Goal: Task Accomplishment & Management: Complete application form

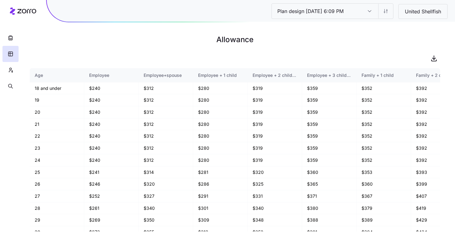
scroll to position [290, 0]
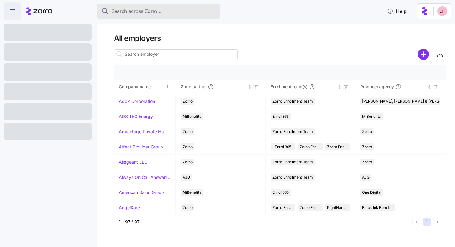
click at [149, 15] on span "Search across Zorro..." at bounding box center [137, 11] width 50 height 8
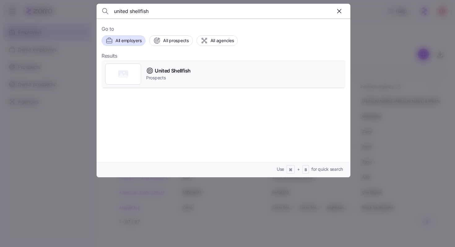
type input "united shellfish"
click at [174, 73] on span "United Shellfish" at bounding box center [173, 71] width 36 height 8
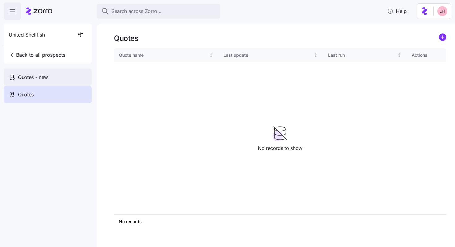
click at [46, 77] on span "Quotes - new" at bounding box center [33, 77] width 30 height 8
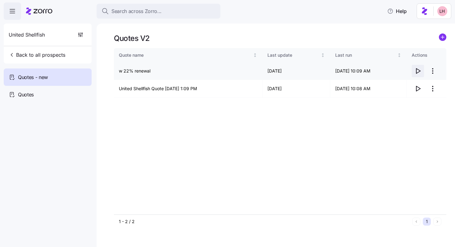
click at [417, 71] on icon "button" at bounding box center [418, 70] width 7 height 7
click at [442, 38] on circle "add icon" at bounding box center [443, 37] width 7 height 7
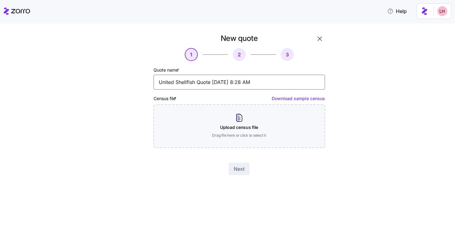
click at [219, 81] on input "United Shellfish Quote 10/07/2025 8:28 AM" at bounding box center [240, 82] width 172 height 15
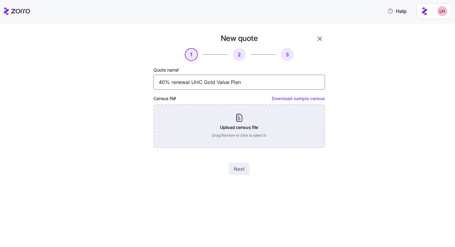
type input "40% renewal UHC Gold Value Plan"
click at [268, 125] on div "Upload census file Drag file here or click to select it" at bounding box center [240, 125] width 172 height 43
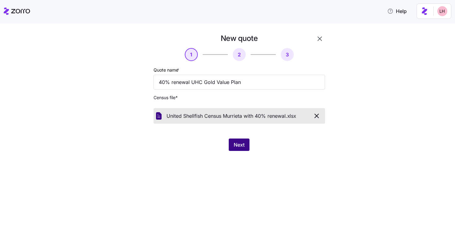
click at [236, 145] on span "Next" at bounding box center [239, 144] width 11 height 7
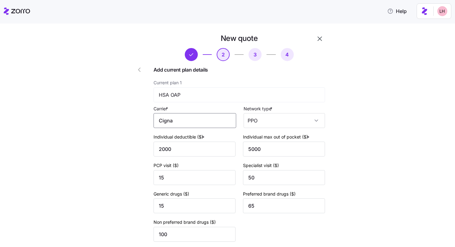
click at [218, 117] on input "Cigna" at bounding box center [195, 120] width 83 height 15
click at [193, 137] on div "Cigna" at bounding box center [194, 139] width 77 height 14
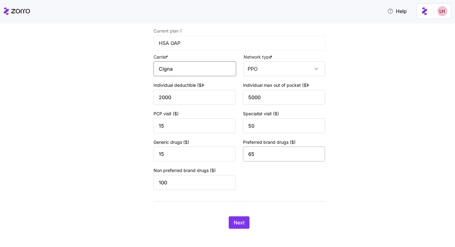
scroll to position [57, 0]
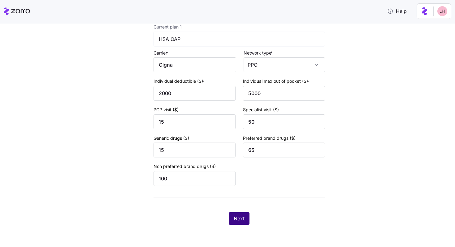
click at [245, 216] on button "Next" at bounding box center [239, 218] width 21 height 12
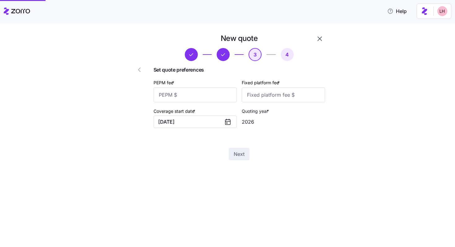
scroll to position [0, 0]
click at [209, 103] on div "Set quote preferences PEPM fee * Fixed platform fee * Coverage start date * 01/…" at bounding box center [240, 99] width 172 height 67
click at [223, 95] on input "PEPM fee *" at bounding box center [195, 94] width 83 height 15
type input "0"
click at [281, 92] on input "Fixed platform fee *" at bounding box center [283, 94] width 83 height 15
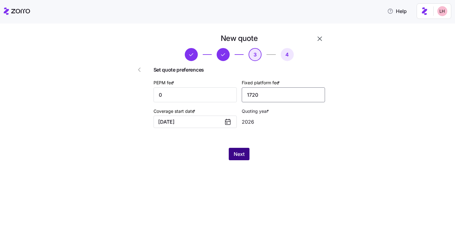
type input "1720"
click at [242, 155] on span "Next" at bounding box center [239, 153] width 11 height 7
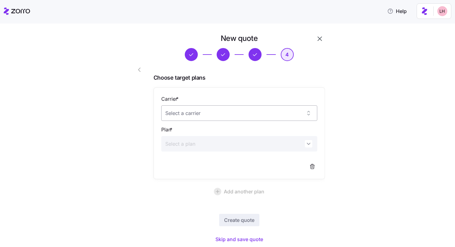
click at [248, 113] on input "Carrier *" at bounding box center [239, 112] width 156 height 15
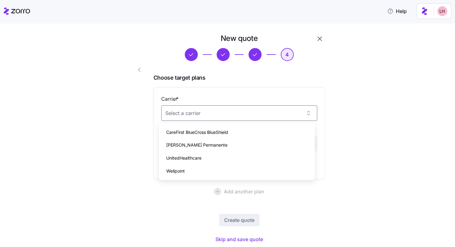
click at [213, 155] on div "UnitedHealthcare" at bounding box center [236, 158] width 151 height 13
type input "UnitedHealthcare"
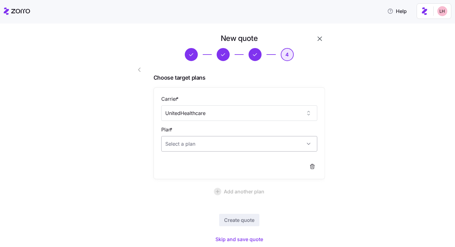
click at [212, 146] on input "Plan *" at bounding box center [239, 143] width 156 height 15
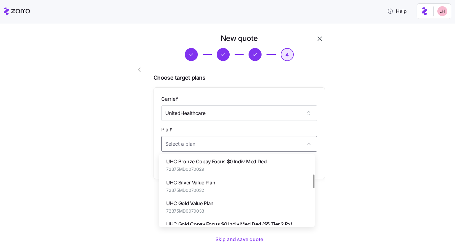
scroll to position [92, 0]
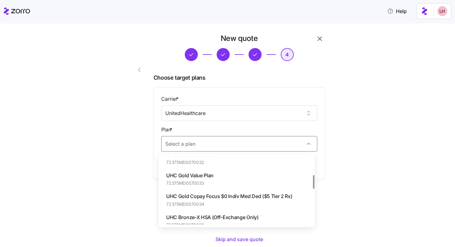
click at [222, 180] on div "UHC Gold Value Plan 72375MD0070033" at bounding box center [236, 179] width 151 height 21
type input "UHC Gold Value Plan"
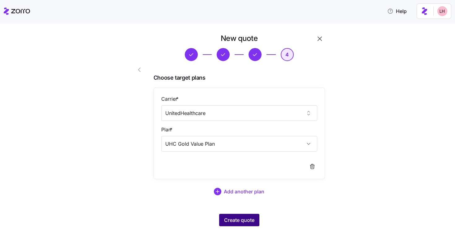
click at [247, 221] on span "Create quote" at bounding box center [239, 219] width 30 height 7
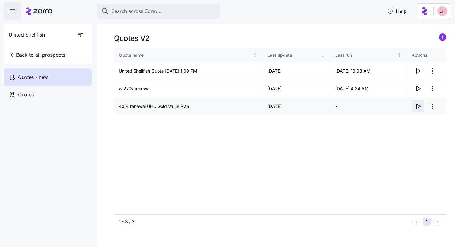
click at [417, 107] on icon "button" at bounding box center [419, 106] width 4 height 5
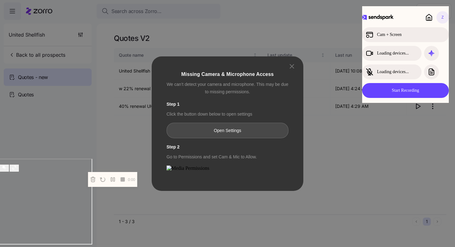
click at [251, 123] on button "Open Settings" at bounding box center [228, 130] width 122 height 15
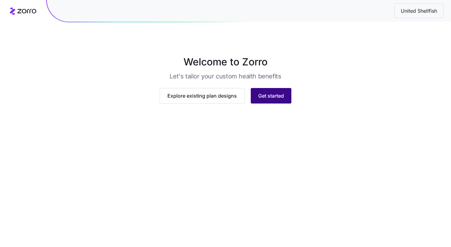
click at [279, 103] on button "Get started" at bounding box center [271, 95] width 41 height 15
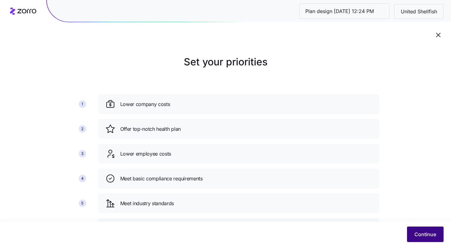
click at [423, 239] on button "Continue" at bounding box center [425, 233] width 37 height 15
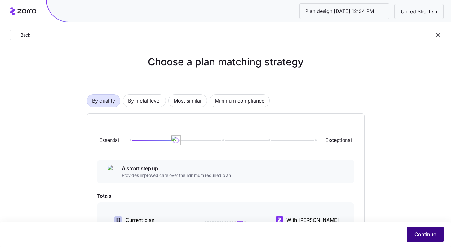
click at [426, 232] on span "Continue" at bounding box center [425, 234] width 22 height 7
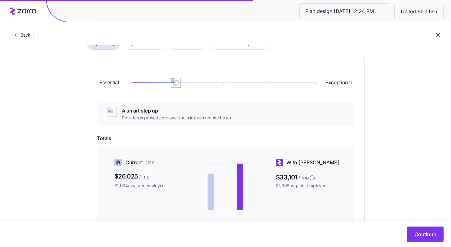
scroll to position [58, 0]
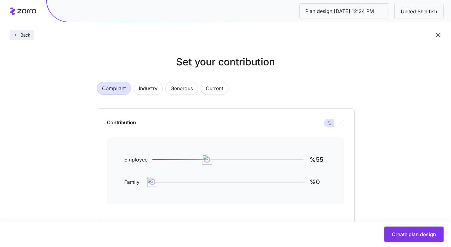
click at [21, 36] on span "Back" at bounding box center [24, 35] width 12 height 6
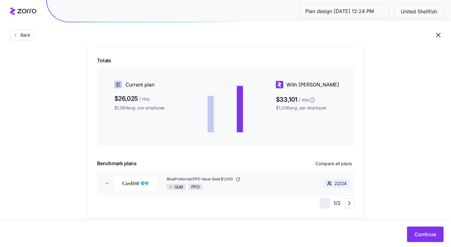
scroll to position [147, 0]
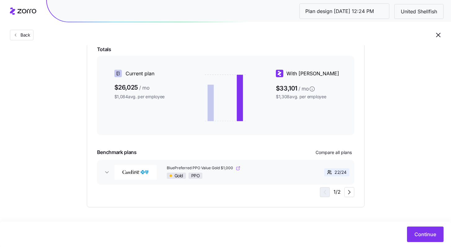
click at [282, 170] on link "BluePreferred PPO Value Gold $1,000" at bounding box center [234, 167] width 134 height 5
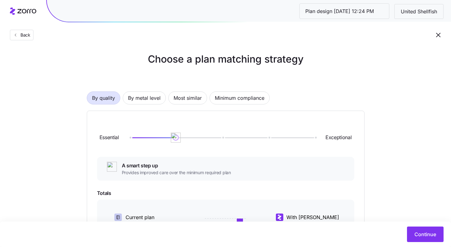
scroll to position [0, 0]
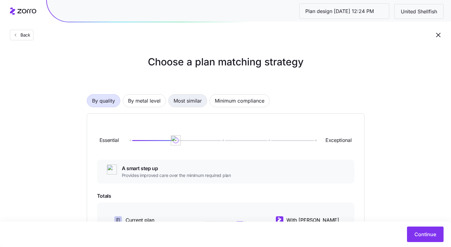
click at [179, 103] on span "Most similar" at bounding box center [188, 101] width 28 height 12
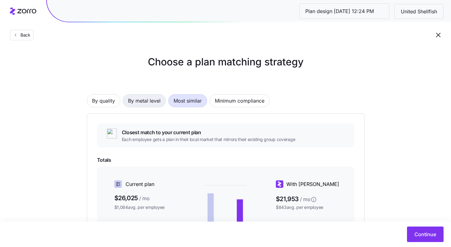
click at [155, 101] on span "By metal level" at bounding box center [144, 101] width 33 height 12
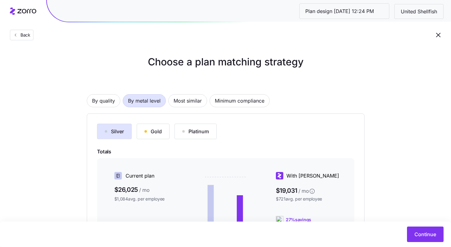
click at [149, 129] on div "Gold" at bounding box center [152, 131] width 17 height 7
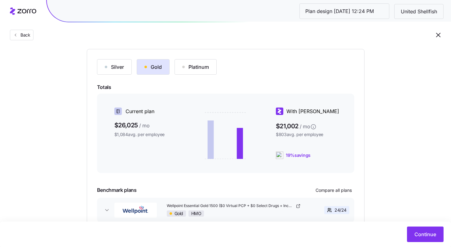
scroll to position [102, 0]
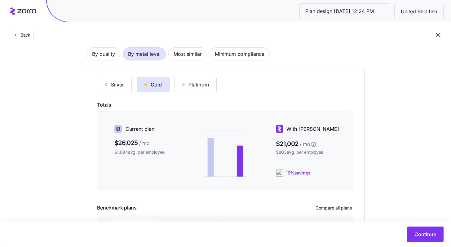
click at [209, 85] on div "Platinum" at bounding box center [195, 84] width 27 height 7
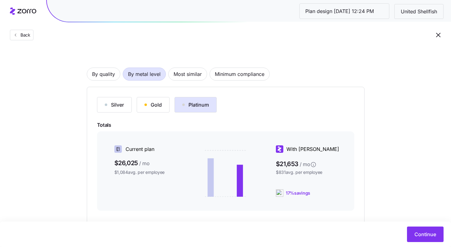
click at [125, 107] on button "Silver" at bounding box center [114, 104] width 35 height 15
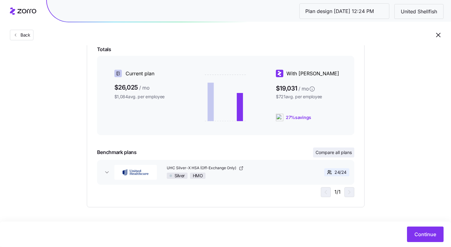
click at [338, 154] on span "Compare all plans" at bounding box center [333, 152] width 36 height 6
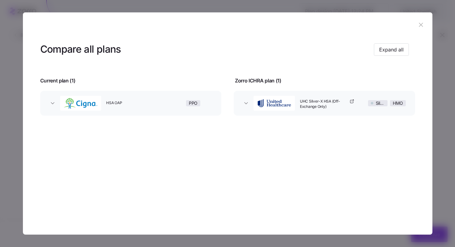
click at [138, 112] on button "HSA OAP PPO" at bounding box center [131, 103] width 182 height 25
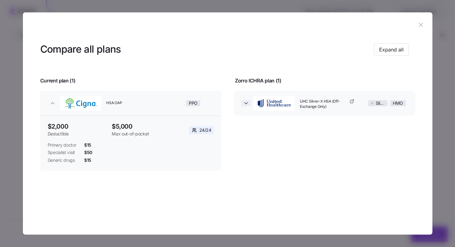
click at [245, 105] on icon "button" at bounding box center [246, 103] width 6 height 6
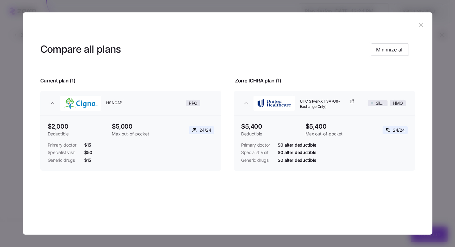
click at [424, 23] on icon "button" at bounding box center [421, 24] width 7 height 7
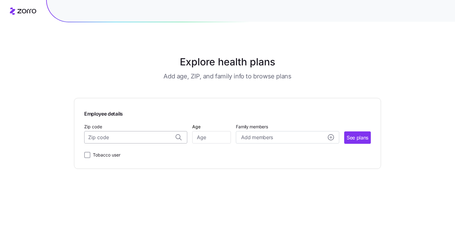
click at [125, 141] on input "Zip code" at bounding box center [135, 137] width 103 height 12
click at [135, 158] on div "21617, [GEOGRAPHIC_DATA], [GEOGRAPHIC_DATA]" at bounding box center [136, 153] width 97 height 13
type input "21617, Queen Anne's County, MD"
click at [213, 141] on input "Age" at bounding box center [211, 137] width 39 height 12
type input "35"
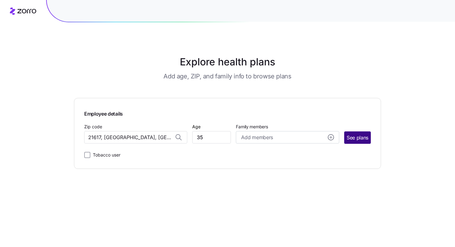
click at [350, 141] on span "See plans" at bounding box center [358, 138] width 22 height 8
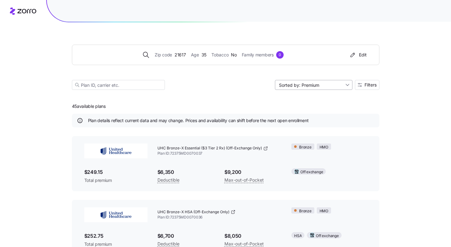
click at [330, 88] on input "Sorted by: Premium" at bounding box center [313, 85] width 77 height 10
click at [308, 106] on div "Deductible" at bounding box center [313, 108] width 73 height 9
type input "Sorted by: Deductible"
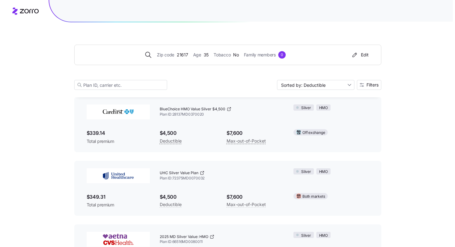
scroll to position [1384, 0]
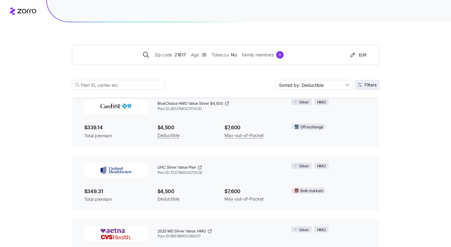
click at [374, 83] on span "Filters" at bounding box center [370, 85] width 12 height 4
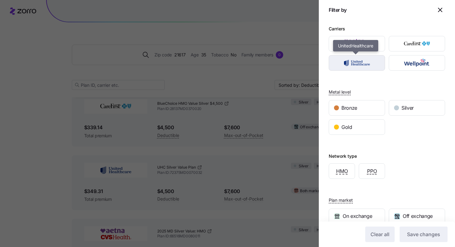
click at [373, 64] on img "button" at bounding box center [358, 63] width 46 height 12
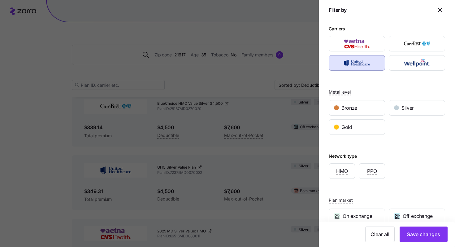
click at [363, 135] on div "Carriers Metal level Bronze Silver Gold Network type HMO PPO Plan market On exc…" at bounding box center [387, 159] width 136 height 278
click at [363, 132] on div "Gold" at bounding box center [357, 127] width 56 height 15
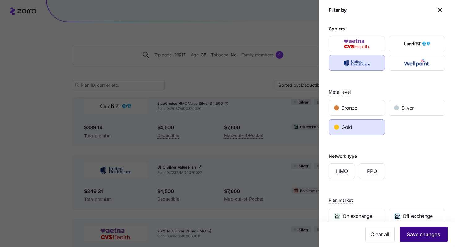
click at [421, 231] on span "Save changes" at bounding box center [423, 234] width 33 height 7
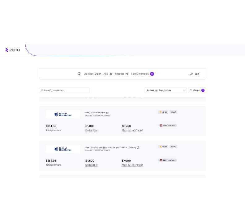
scroll to position [73, 0]
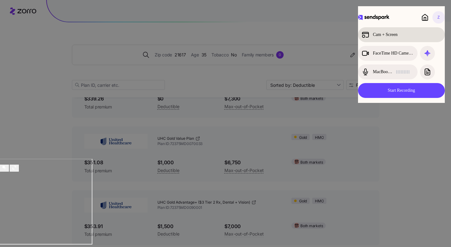
click at [401, 36] on div "Cam + Screen" at bounding box center [396, 34] width 68 height 7
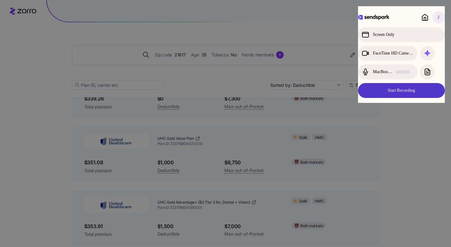
click at [392, 88] on button "Start Recording" at bounding box center [401, 90] width 87 height 15
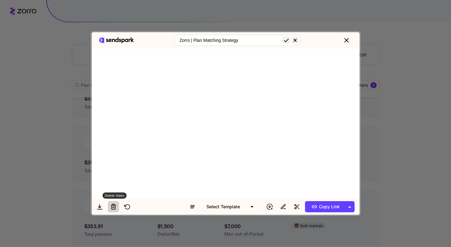
click at [115, 207] on icon at bounding box center [114, 206] width 4 height 5
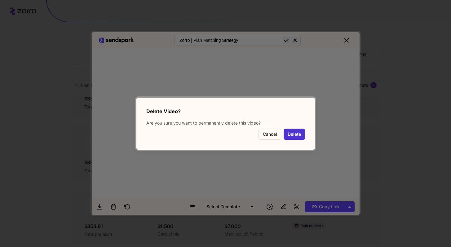
click at [301, 134] on button "Delete" at bounding box center [294, 134] width 21 height 11
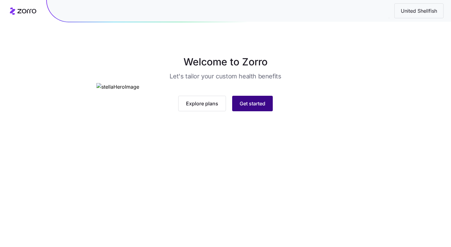
click at [261, 111] on button "Get started" at bounding box center [252, 103] width 41 height 15
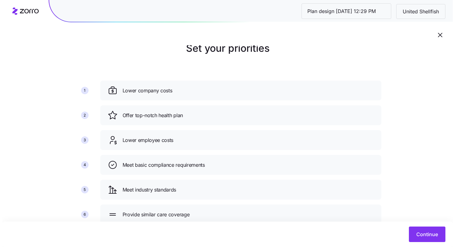
scroll to position [36, 0]
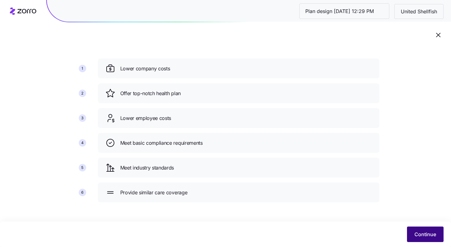
click at [429, 231] on span "Continue" at bounding box center [425, 234] width 22 height 7
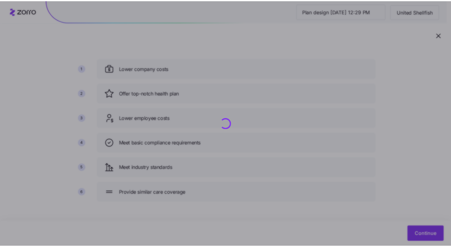
scroll to position [0, 0]
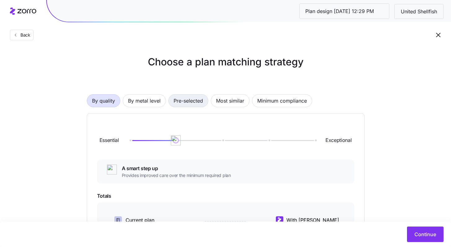
click at [205, 105] on button "Pre-selected" at bounding box center [188, 100] width 40 height 13
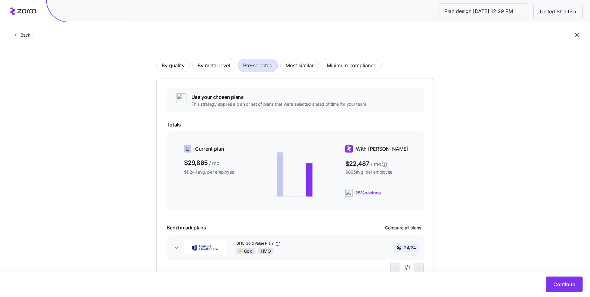
scroll to position [39, 0]
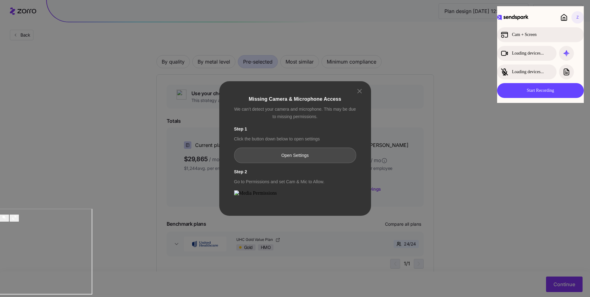
click at [300, 147] on button "Open Settings" at bounding box center [295, 154] width 122 height 15
click at [362, 89] on icon at bounding box center [360, 91] width 4 height 4
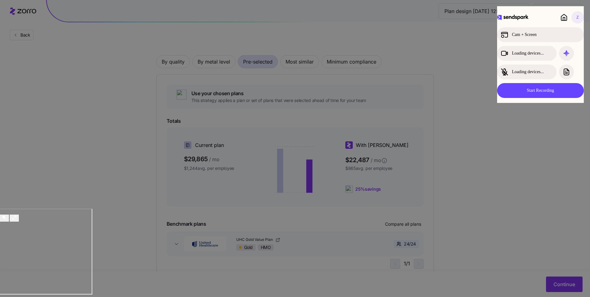
click at [455, 168] on div at bounding box center [295, 148] width 590 height 297
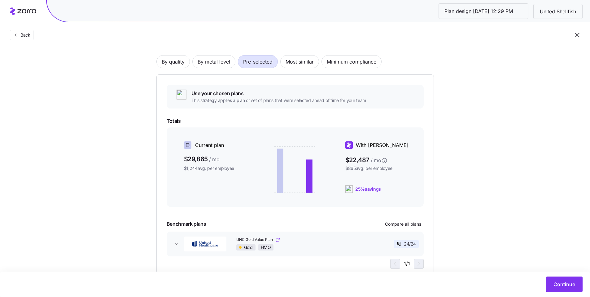
click at [266, 240] on span "UHC Gold Value Plan" at bounding box center [255, 239] width 38 height 5
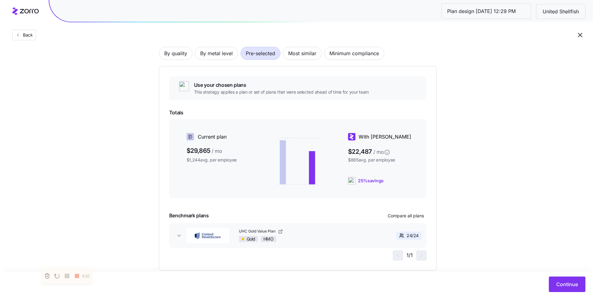
scroll to position [48, 0]
click at [455, 247] on span "Continue" at bounding box center [565, 283] width 22 height 7
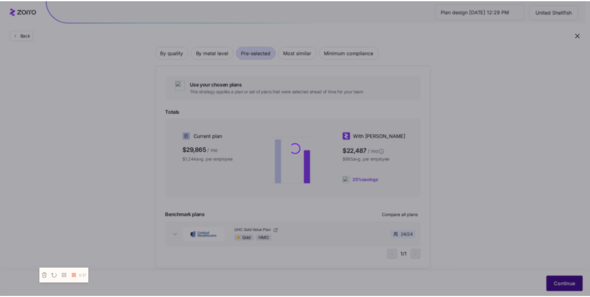
scroll to position [0, 0]
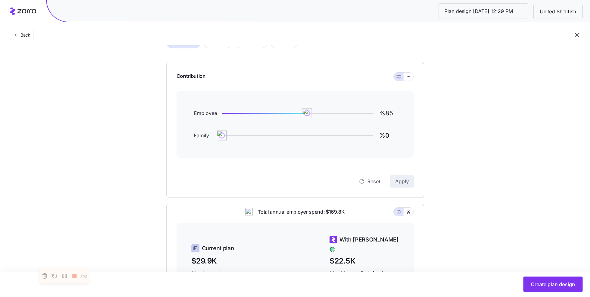
scroll to position [41, 0]
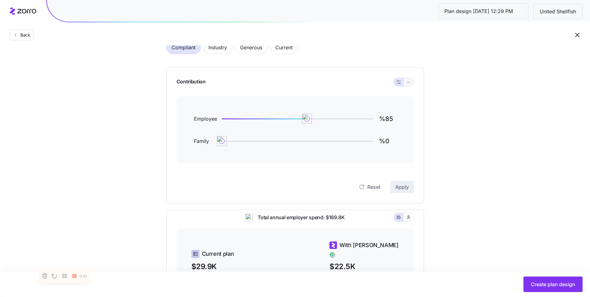
click at [410, 83] on icon "button" at bounding box center [409, 81] width 4 height 7
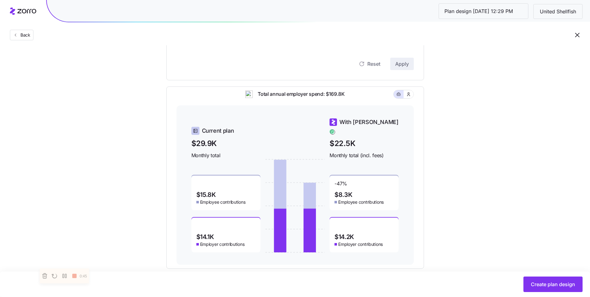
scroll to position [211, 0]
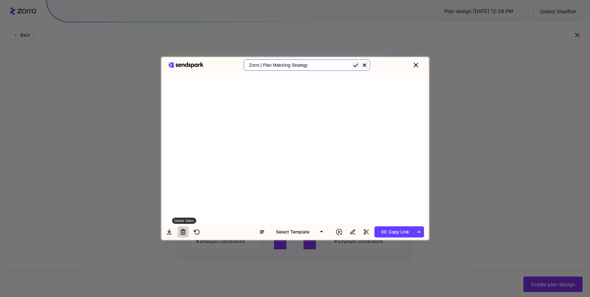
click at [186, 231] on icon at bounding box center [183, 232] width 6 height 6
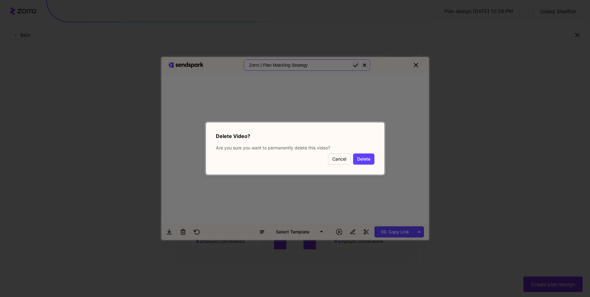
click at [368, 161] on button "Delete" at bounding box center [363, 158] width 21 height 11
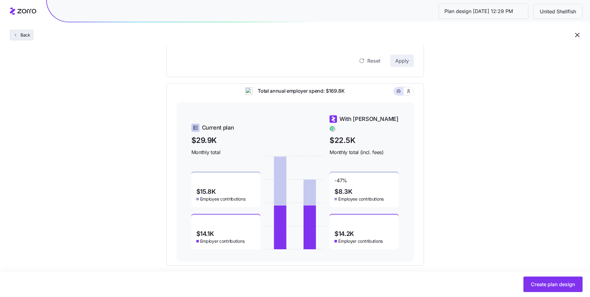
click at [22, 34] on span "Back" at bounding box center [24, 35] width 12 height 6
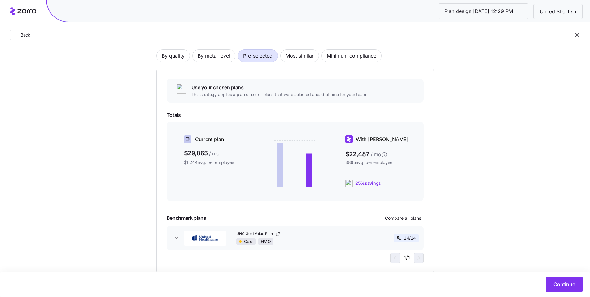
scroll to position [44, 0]
click at [265, 236] on span "UHC Gold Value Plan" at bounding box center [255, 234] width 38 height 5
click at [212, 57] on span "By metal level" at bounding box center [214, 57] width 33 height 12
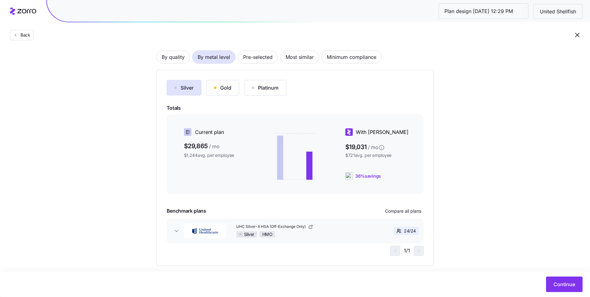
click at [226, 89] on div "Gold" at bounding box center [222, 87] width 17 height 7
click at [267, 90] on div "Platinum" at bounding box center [265, 87] width 27 height 7
click at [198, 87] on button "Silver" at bounding box center [184, 87] width 35 height 15
click at [263, 59] on span "Pre-selected" at bounding box center [257, 57] width 29 height 12
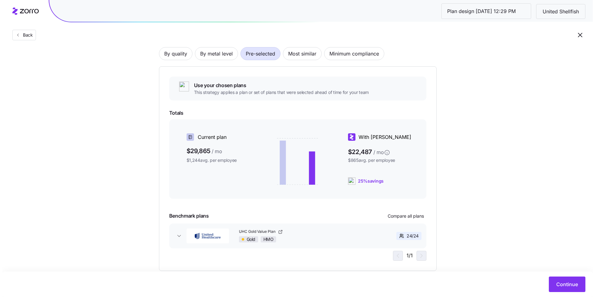
scroll to position [51, 0]
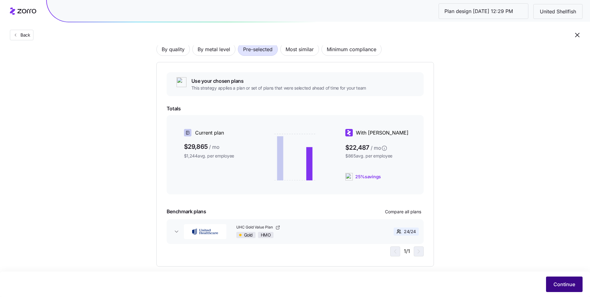
click at [455, 247] on span "Continue" at bounding box center [565, 283] width 22 height 7
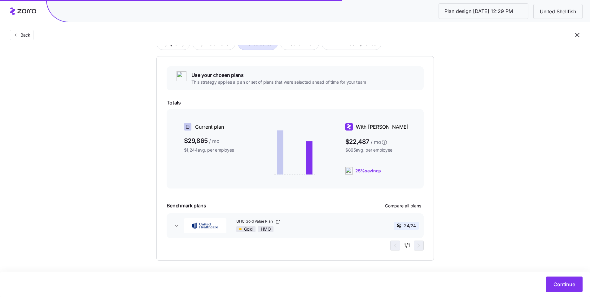
scroll to position [61, 0]
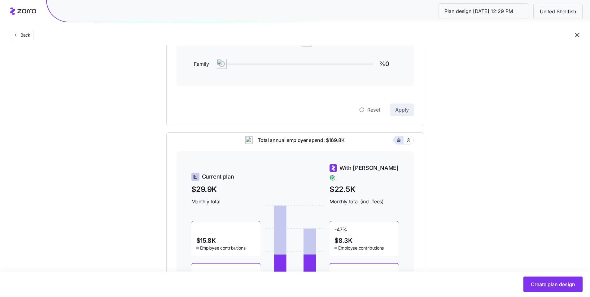
scroll to position [75, 0]
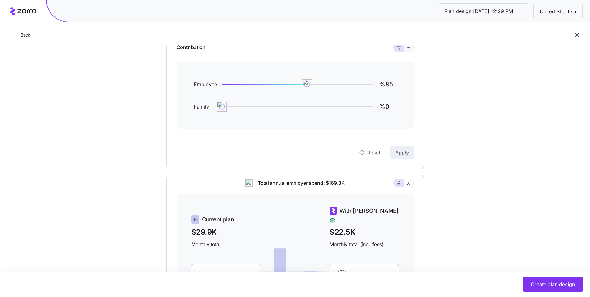
click at [411, 50] on button "button" at bounding box center [409, 48] width 10 height 8
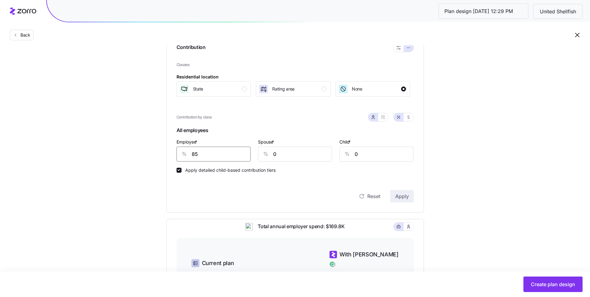
drag, startPoint x: 218, startPoint y: 155, endPoint x: 163, endPoint y: 145, distance: 56.5
click at [173, 147] on div "Contribution Classes Residential location State Rating area None Contribution b…" at bounding box center [295, 122] width 258 height 179
type input "75"
click at [409, 199] on button "Apply" at bounding box center [402, 196] width 24 height 12
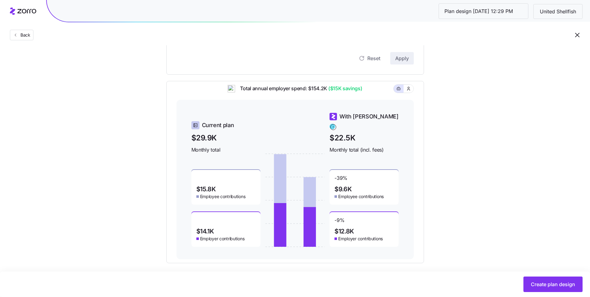
scroll to position [219, 0]
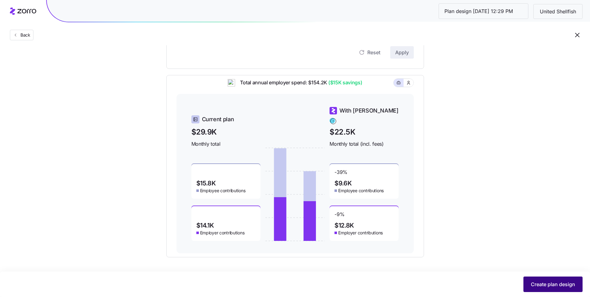
click at [455, 247] on span "Create plan design" at bounding box center [553, 283] width 44 height 7
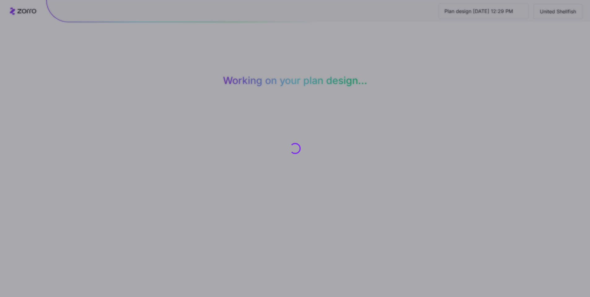
scroll to position [0, 0]
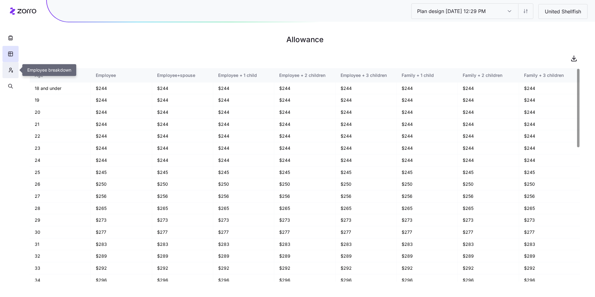
click at [10, 71] on icon "button" at bounding box center [11, 70] width 6 height 6
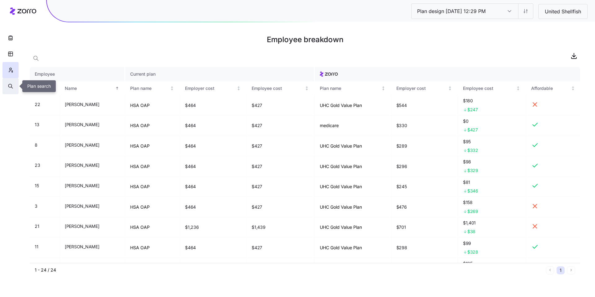
click at [13, 88] on icon "button" at bounding box center [11, 86] width 6 height 6
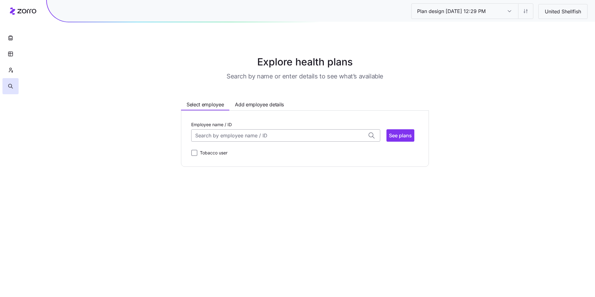
click at [252, 136] on input "Employee name / ID" at bounding box center [285, 135] width 189 height 12
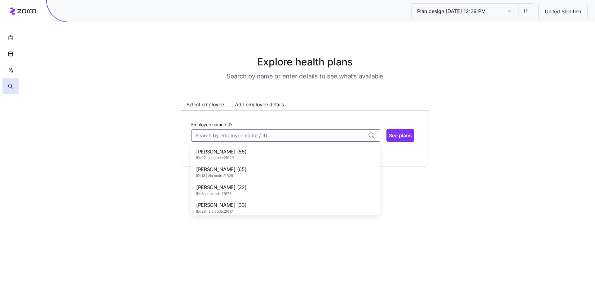
click at [231, 156] on span "ID: 22 | zip code: 21620" at bounding box center [221, 157] width 50 height 5
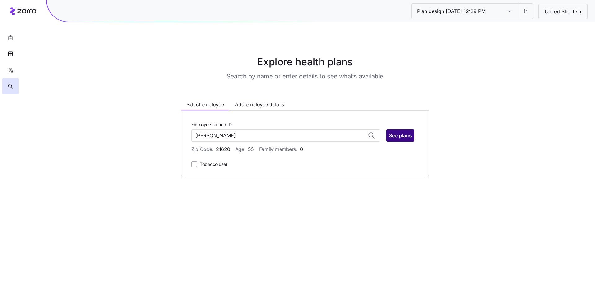
click at [402, 138] on span "See plans" at bounding box center [400, 135] width 23 height 7
type input "Arnell Warren (ID: 22)"
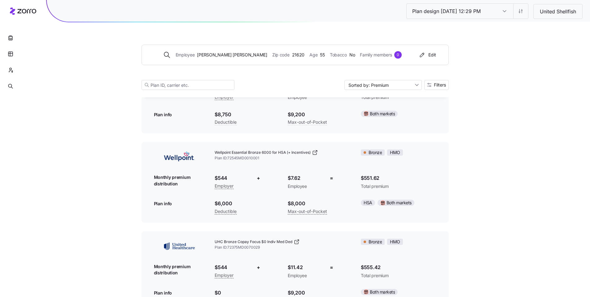
scroll to position [354, 0]
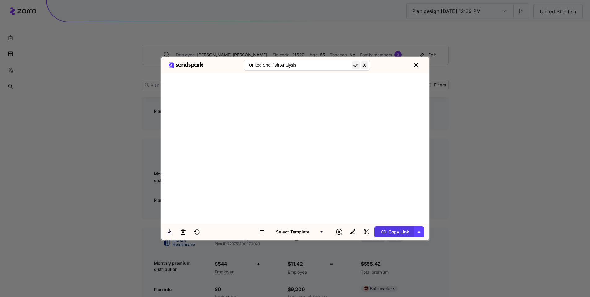
type input "United Shellfish Analysis"
click at [402, 231] on span "Copy Link" at bounding box center [394, 232] width 30 height 10
click at [397, 234] on span "Copy Link" at bounding box center [394, 232] width 30 height 10
click at [418, 65] on icon "close" at bounding box center [416, 65] width 4 height 4
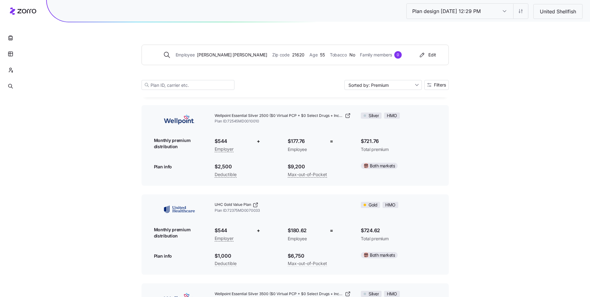
scroll to position [2001, 0]
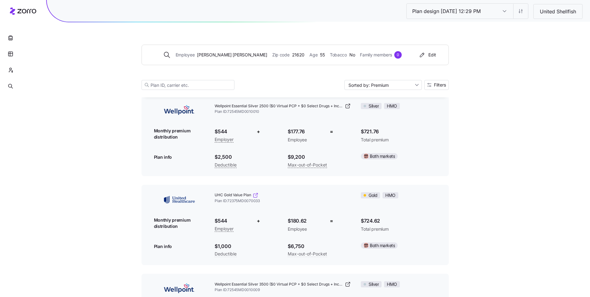
click at [256, 196] on icon at bounding box center [256, 195] width 6 height 6
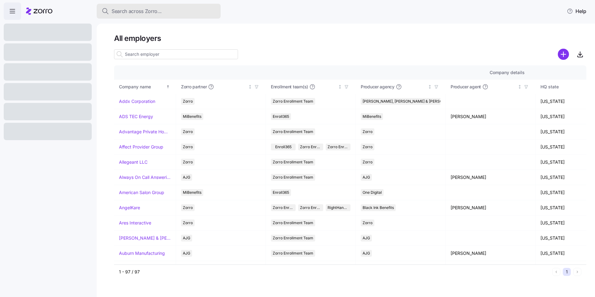
click at [152, 13] on span "Search across Zorro..." at bounding box center [137, 11] width 50 height 8
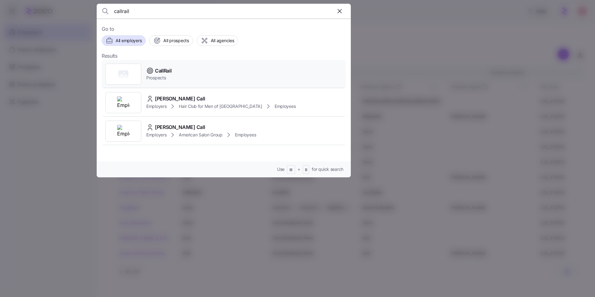
type input "callrail"
click at [178, 77] on div "CallRail Prospects" at bounding box center [224, 74] width 244 height 29
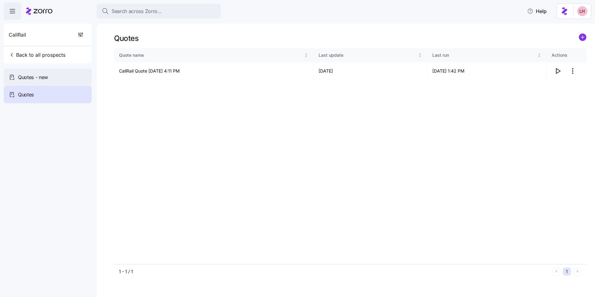
click at [65, 75] on div "Quotes - new" at bounding box center [48, 76] width 88 height 17
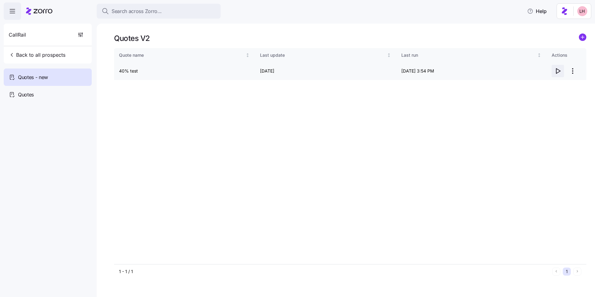
click at [559, 72] on icon "button" at bounding box center [557, 70] width 7 height 7
click at [584, 38] on circle "add icon" at bounding box center [582, 37] width 7 height 7
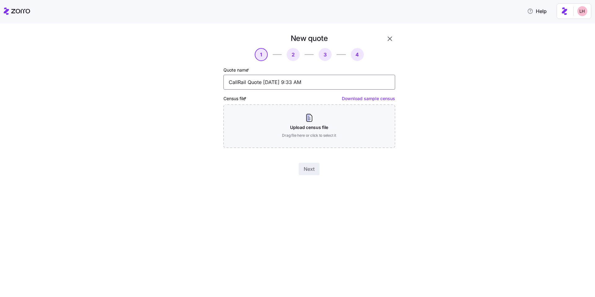
click at [281, 81] on input "CallRail Quote [DATE] 9:33 AM" at bounding box center [309, 82] width 172 height 15
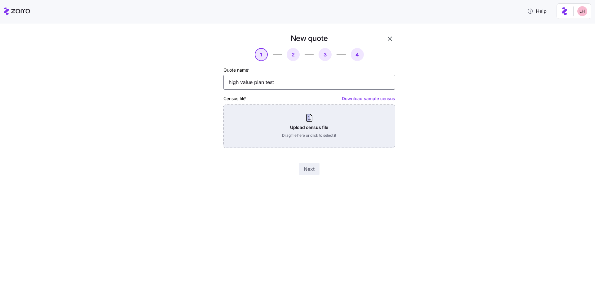
type input "high value plan test"
click at [317, 131] on div "Upload census file Drag file here or click to select it" at bounding box center [309, 125] width 172 height 43
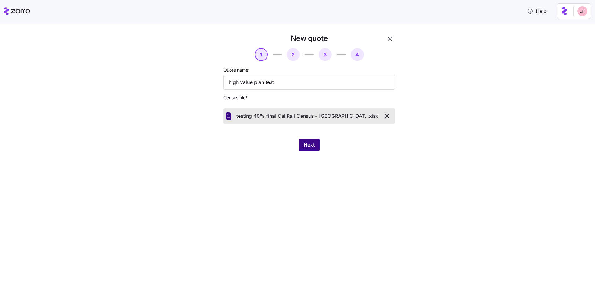
click at [316, 147] on button "Next" at bounding box center [309, 145] width 21 height 12
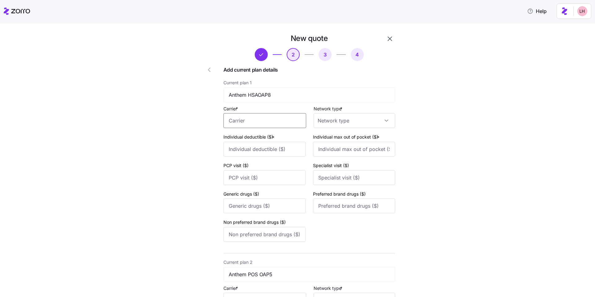
click at [258, 123] on input "Carrier *" at bounding box center [264, 120] width 83 height 15
click at [264, 179] on div "Anthem" at bounding box center [263, 182] width 77 height 14
type input "Anthem"
click at [373, 125] on input "Network type *" at bounding box center [354, 120] width 81 height 15
click at [351, 174] on div "PPO" at bounding box center [351, 178] width 74 height 13
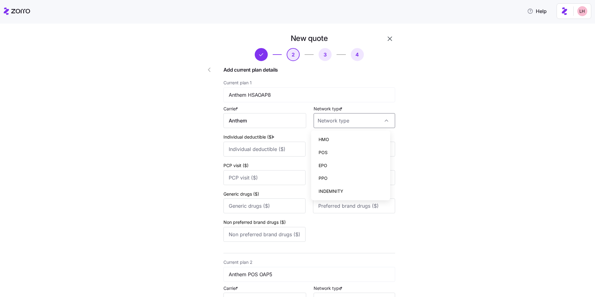
type input "PPO"
click at [270, 153] on input "Individual deductible ($) *" at bounding box center [264, 149] width 82 height 15
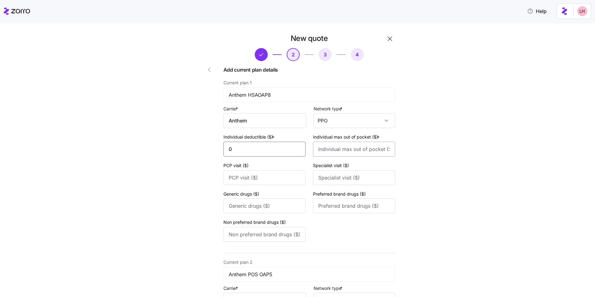
type input "0"
click at [327, 150] on input "Individual max out of pocket ($) *" at bounding box center [354, 149] width 82 height 15
type input "5"
type input "0"
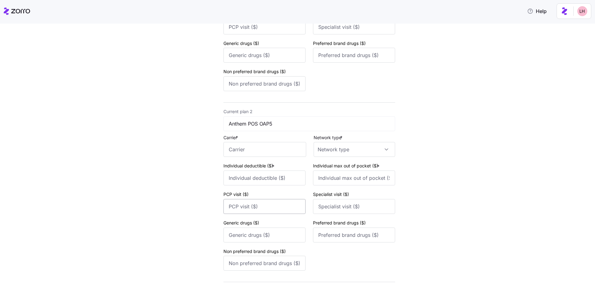
scroll to position [151, 0]
type input "3000"
click at [281, 149] on input "Carrier *" at bounding box center [264, 149] width 83 height 15
click at [248, 208] on div "Anthem" at bounding box center [263, 211] width 77 height 14
type input "Anthem"
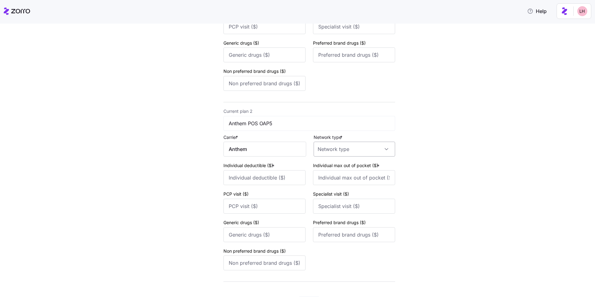
click at [340, 149] on input "Network type *" at bounding box center [354, 149] width 81 height 15
click at [328, 206] on div "PPO" at bounding box center [351, 206] width 74 height 13
type input "PPO"
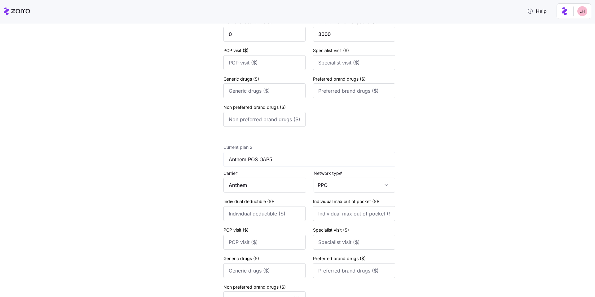
scroll to position [46, 0]
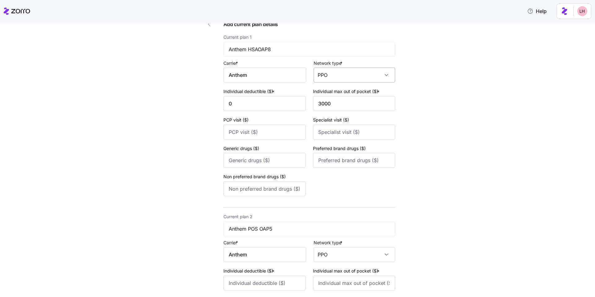
click at [327, 77] on input "PPO" at bounding box center [354, 75] width 81 height 15
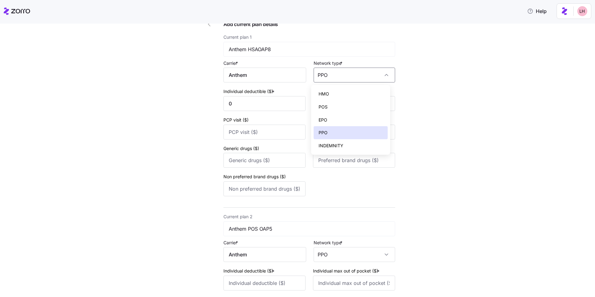
click at [327, 96] on span "HMO" at bounding box center [324, 93] width 11 height 7
type input "HMO"
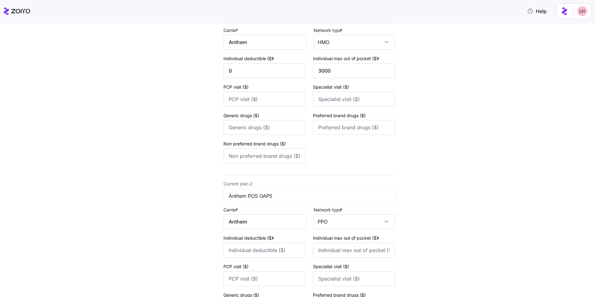
scroll to position [100, 0]
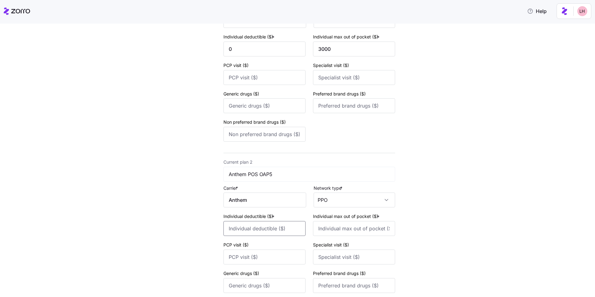
click at [264, 229] on input "Individual deductible ($) *" at bounding box center [264, 228] width 82 height 15
type input "0"
click at [328, 227] on input "Individual max out of pocket ($) *" at bounding box center [354, 228] width 82 height 15
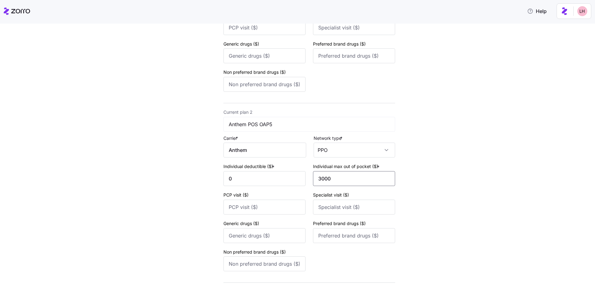
scroll to position [178, 0]
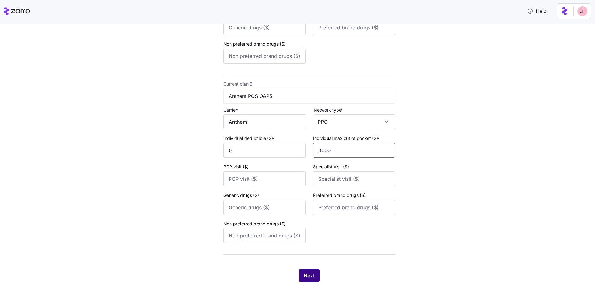
type input "3000"
click at [308, 275] on span "Next" at bounding box center [309, 275] width 11 height 7
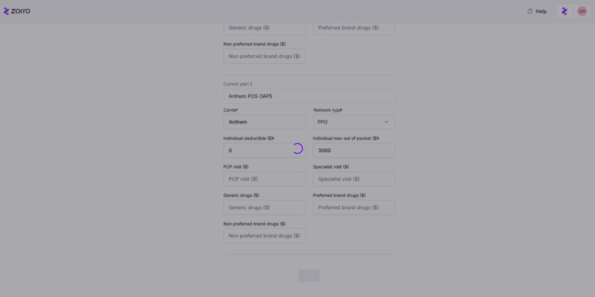
scroll to position [0, 0]
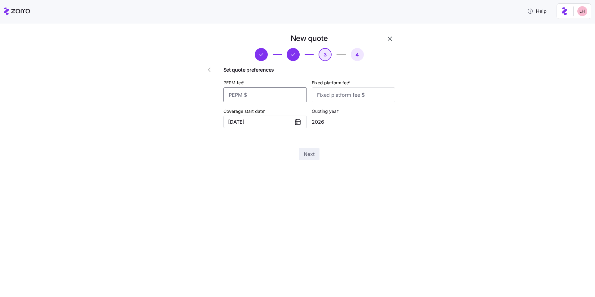
click at [268, 95] on input "PEPM fee *" at bounding box center [264, 94] width 83 height 15
type input "78"
click at [343, 94] on input "Fixed platform fee *" at bounding box center [353, 94] width 83 height 15
type input "100"
click at [314, 157] on span "Next" at bounding box center [309, 153] width 11 height 7
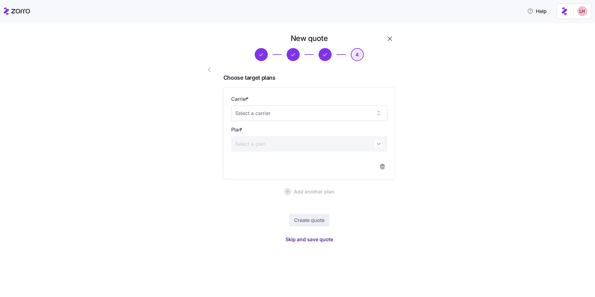
click at [321, 239] on span "Skip and save quote" at bounding box center [309, 238] width 48 height 7
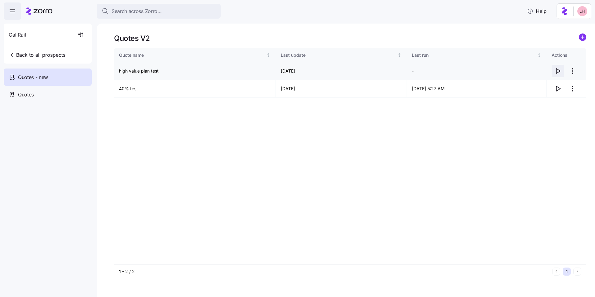
click at [558, 71] on icon "button" at bounding box center [557, 70] width 7 height 7
click at [574, 72] on html "Search across Zorro... Help CallRail Back to all prospects Quotes - new Quotes …" at bounding box center [297, 146] width 595 height 293
click at [561, 83] on div "Edit quote" at bounding box center [547, 86] width 57 height 10
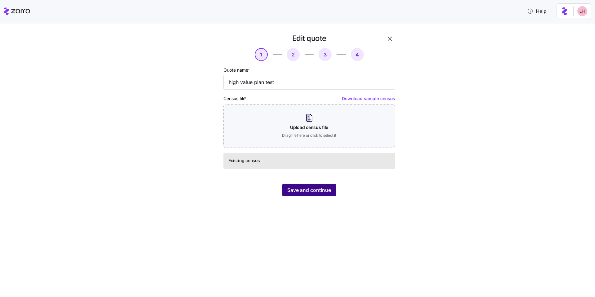
click at [312, 192] on span "Save and continue" at bounding box center [309, 189] width 44 height 7
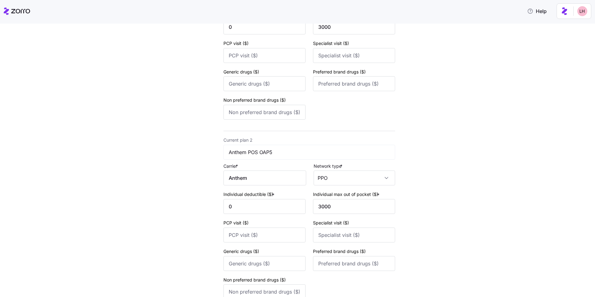
scroll to position [185, 0]
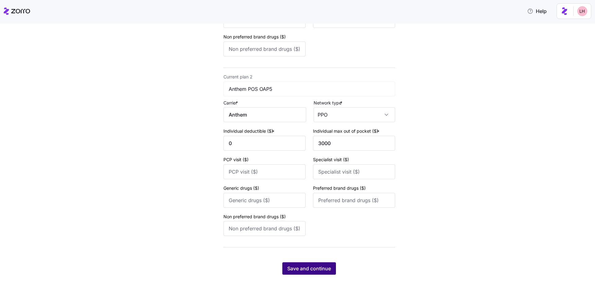
click at [325, 273] on button "Save and continue" at bounding box center [309, 268] width 54 height 12
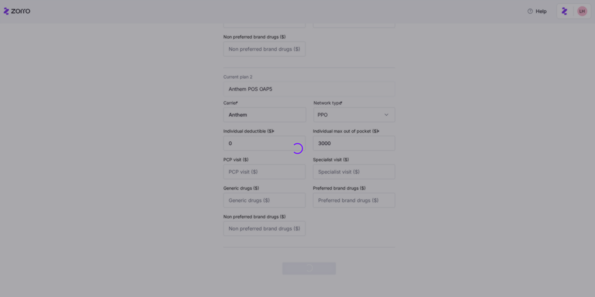
scroll to position [0, 0]
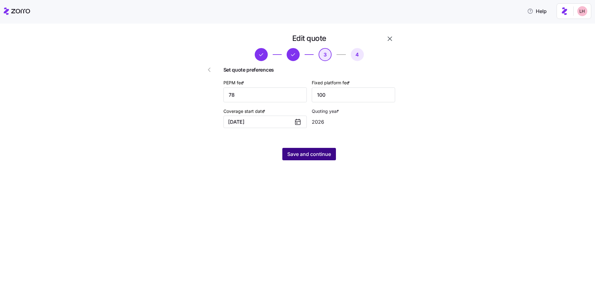
click at [312, 156] on span "Save and continue" at bounding box center [309, 153] width 44 height 7
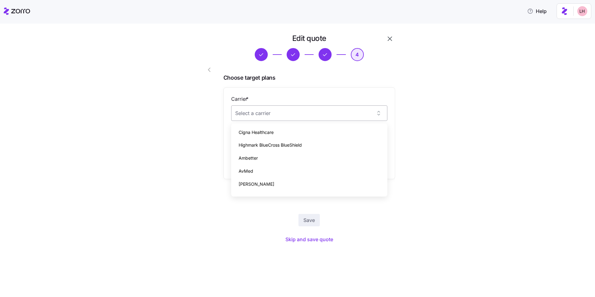
click at [296, 114] on input "Carrier *" at bounding box center [309, 112] width 156 height 15
click at [296, 131] on div "[PERSON_NAME] Permanente" at bounding box center [309, 132] width 151 height 13
type input "[PERSON_NAME] Permanente"
click at [295, 150] on input "Plan *" at bounding box center [309, 143] width 156 height 15
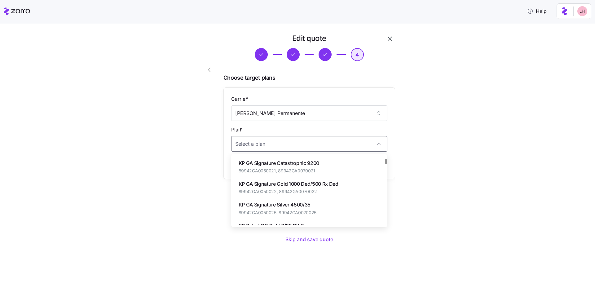
scroll to position [88, 0]
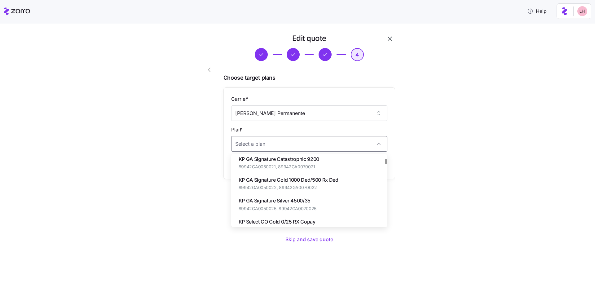
click at [338, 186] on span "89942GA0050022, 89942GA0070022" at bounding box center [289, 187] width 100 height 6
type input "KP GA Signature Gold 1000 Ded/500 Rx Ded"
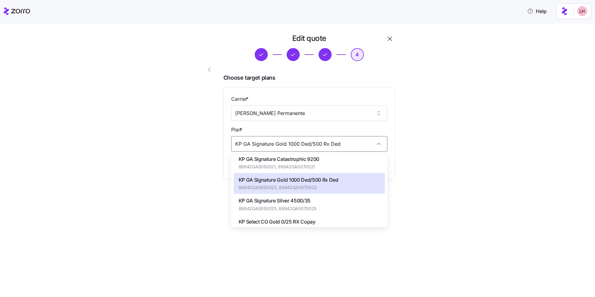
click at [437, 160] on div "Edit quote 4 Choose target plans Carrier * Kaiser Permanente Plan * KP GA Signa…" at bounding box center [301, 133] width 569 height 200
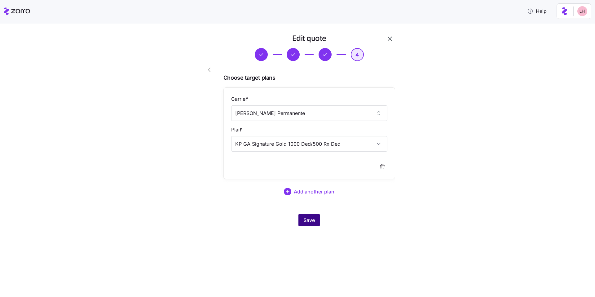
click at [311, 218] on span "Save" at bounding box center [308, 219] width 11 height 7
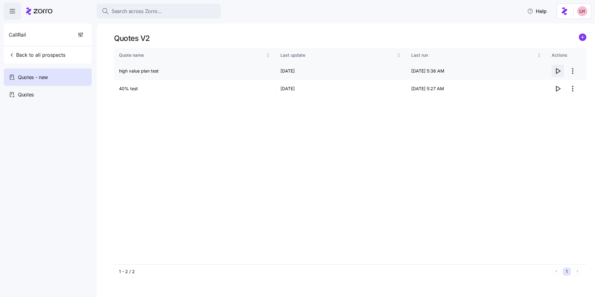
click at [557, 71] on icon "button" at bounding box center [557, 70] width 7 height 7
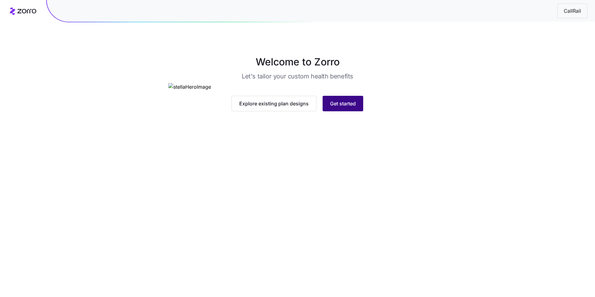
click at [345, 111] on button "Get started" at bounding box center [343, 103] width 41 height 15
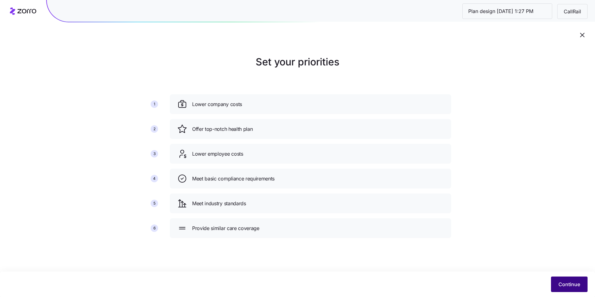
click at [572, 280] on button "Continue" at bounding box center [569, 283] width 37 height 15
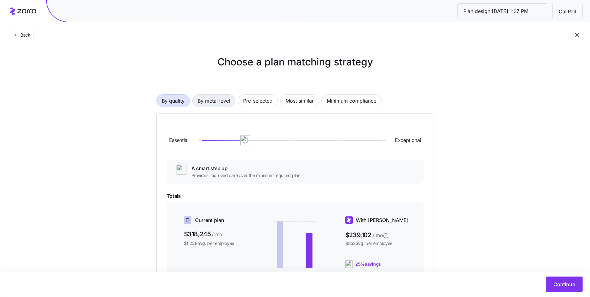
click at [228, 101] on span "By metal level" at bounding box center [214, 101] width 33 height 12
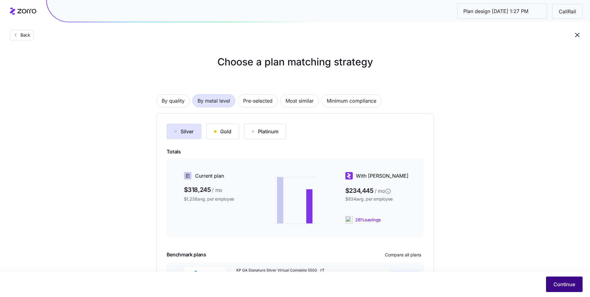
click at [561, 284] on span "Continue" at bounding box center [565, 283] width 22 height 7
click at [574, 285] on span "Continue" at bounding box center [565, 283] width 22 height 7
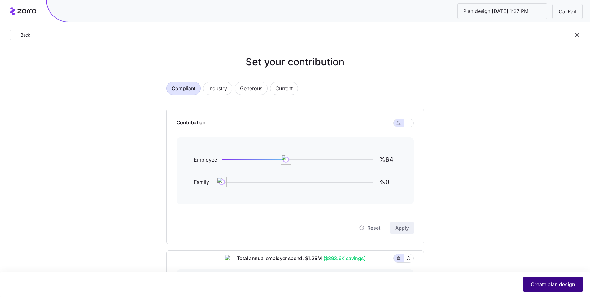
click at [546, 285] on span "Create plan design" at bounding box center [553, 283] width 44 height 7
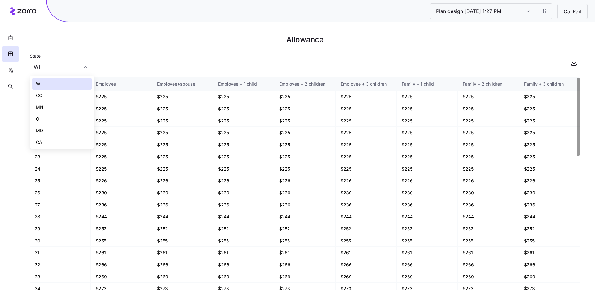
click at [77, 69] on input "WI" at bounding box center [62, 67] width 64 height 12
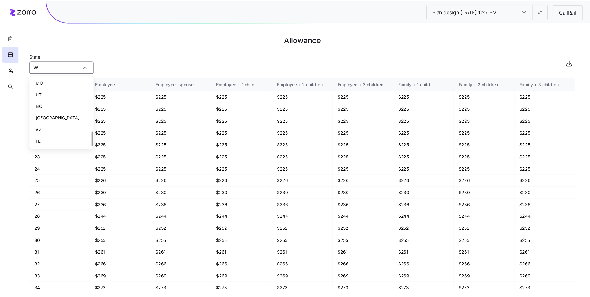
scroll to position [247, 0]
click at [138, 67] on div "State WI" at bounding box center [305, 62] width 550 height 21
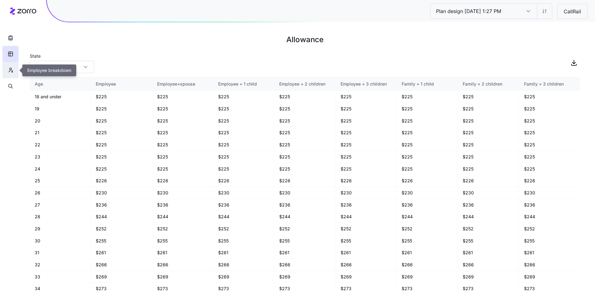
click at [9, 69] on icon "button" at bounding box center [11, 70] width 6 height 6
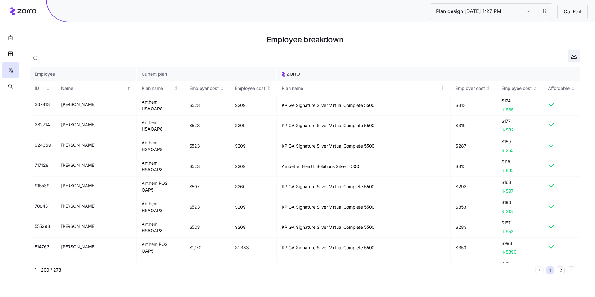
click at [573, 57] on icon "button" at bounding box center [573, 55] width 7 height 7
click at [10, 89] on button "button" at bounding box center [10, 86] width 16 height 16
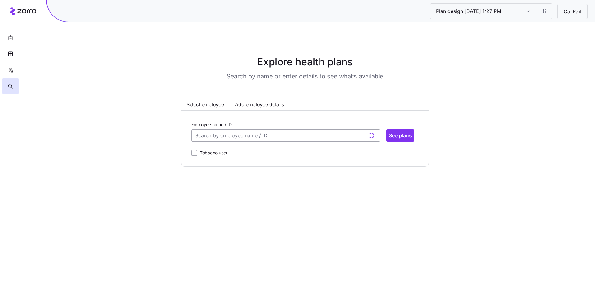
click at [236, 138] on input "Employee name / ID" at bounding box center [285, 135] width 189 height 12
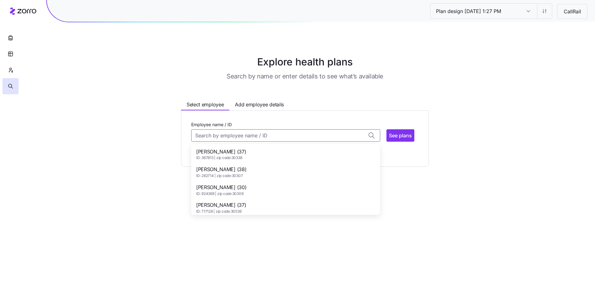
click at [229, 156] on span "ID: 367813 | zip code: 30338" at bounding box center [221, 157] width 50 height 5
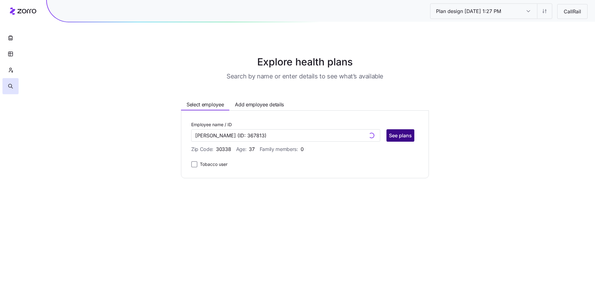
type input "[PERSON_NAME]"
click at [404, 138] on span "See plans" at bounding box center [400, 135] width 23 height 7
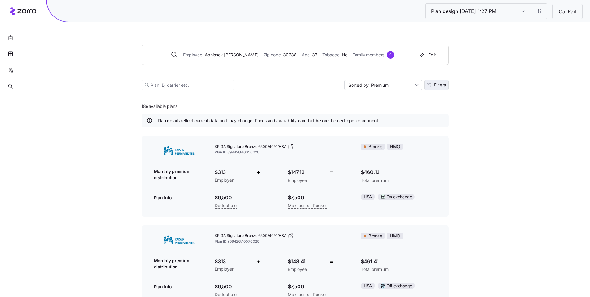
click at [440, 86] on span "Filters" at bounding box center [440, 85] width 12 height 4
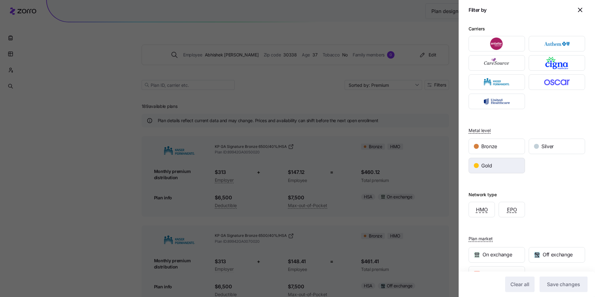
click at [500, 168] on div "Gold" at bounding box center [497, 165] width 56 height 15
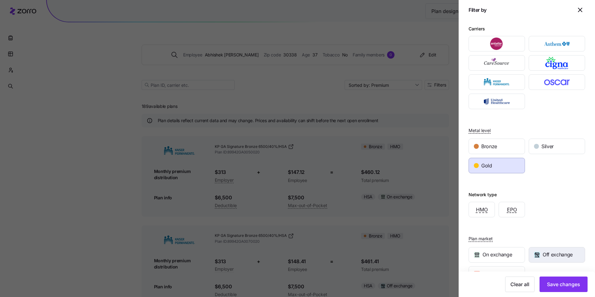
click at [547, 248] on div "Off exchange" at bounding box center [557, 254] width 56 height 15
click at [561, 279] on button "Save changes" at bounding box center [563, 283] width 48 height 15
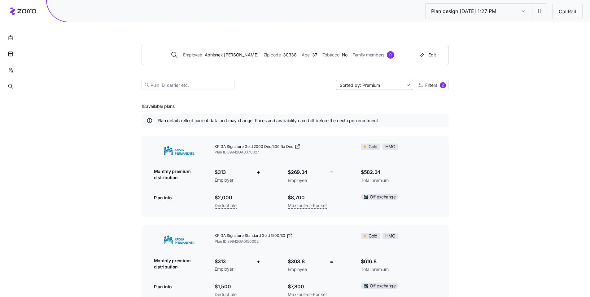
click at [391, 89] on input "Sorted by: Premium" at bounding box center [374, 85] width 77 height 10
click at [375, 108] on div "Deductible" at bounding box center [374, 108] width 73 height 9
type input "Sorted by: Deductible"
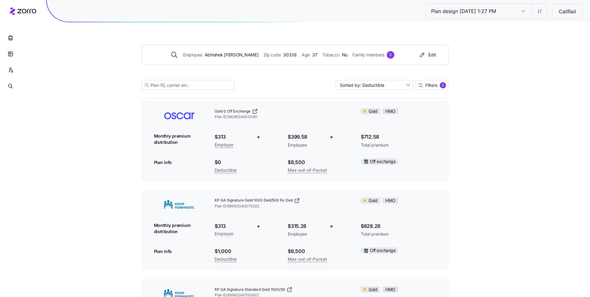
scroll to position [38, 0]
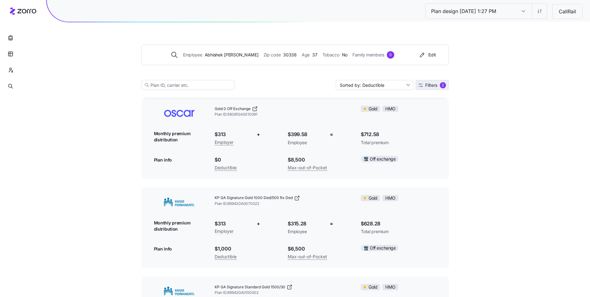
click at [431, 86] on span "Filters" at bounding box center [431, 85] width 12 height 4
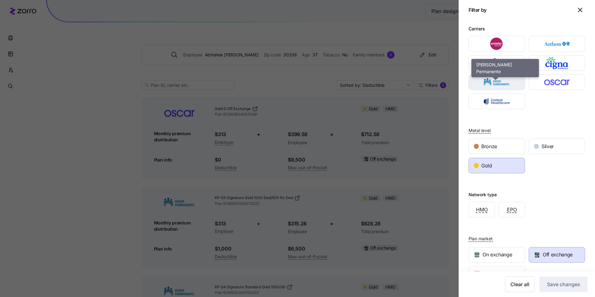
click at [505, 84] on img "button" at bounding box center [497, 82] width 46 height 12
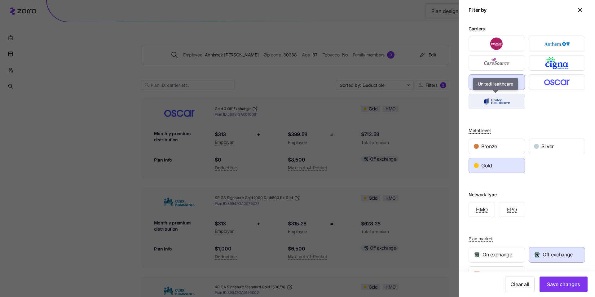
click at [500, 99] on img "button" at bounding box center [497, 101] width 46 height 12
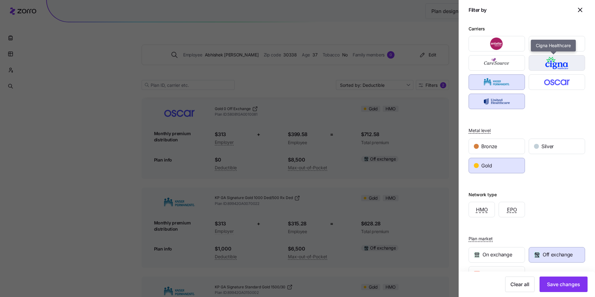
click at [549, 65] on img "button" at bounding box center [557, 63] width 46 height 12
click at [556, 47] on img "button" at bounding box center [557, 43] width 46 height 12
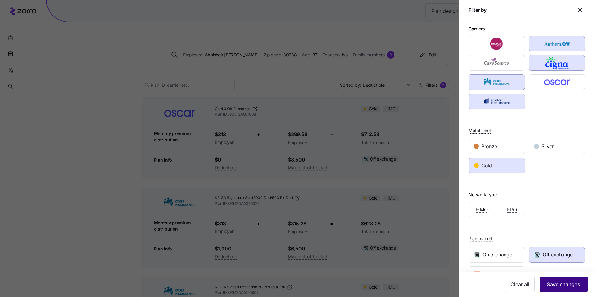
click at [564, 284] on span "Save changes" at bounding box center [563, 283] width 33 height 7
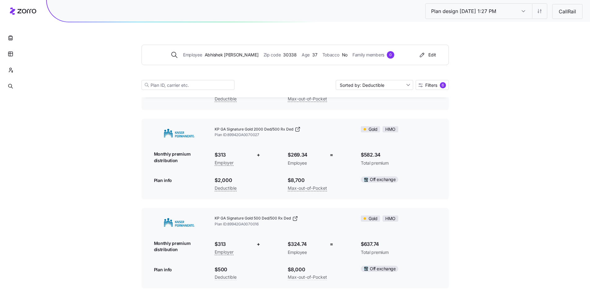
scroll to position [0, 0]
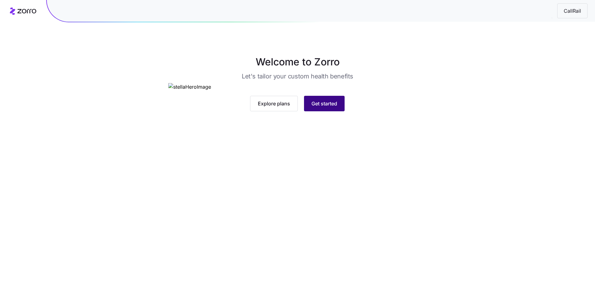
click at [323, 107] on span "Get started" at bounding box center [324, 103] width 26 height 7
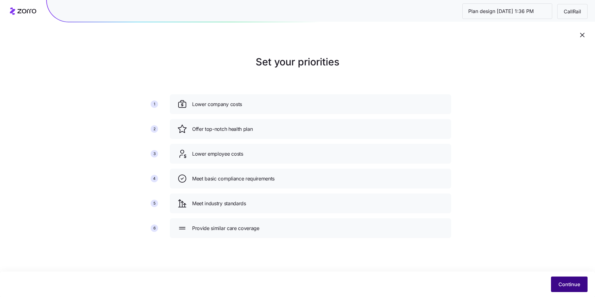
click at [563, 285] on span "Continue" at bounding box center [569, 283] width 22 height 7
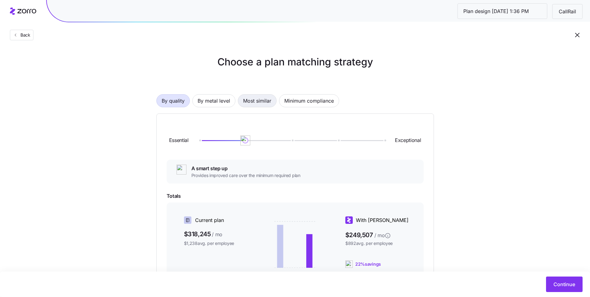
click at [249, 101] on span "Most similar" at bounding box center [257, 101] width 28 height 12
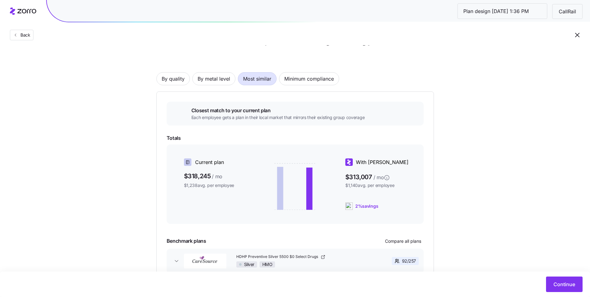
scroll to position [25, 0]
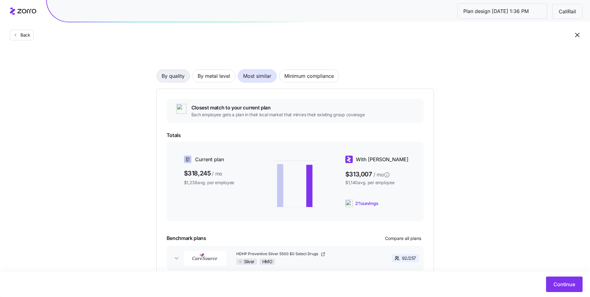
click at [167, 77] on span "By quality" at bounding box center [173, 76] width 23 height 12
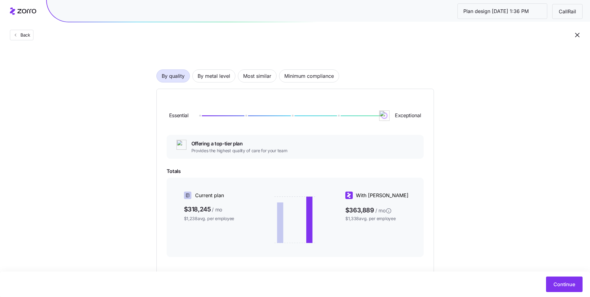
drag, startPoint x: 244, startPoint y: 117, endPoint x: 415, endPoint y: 128, distance: 171.7
click at [415, 128] on div "Essential Exceptional" at bounding box center [295, 115] width 257 height 33
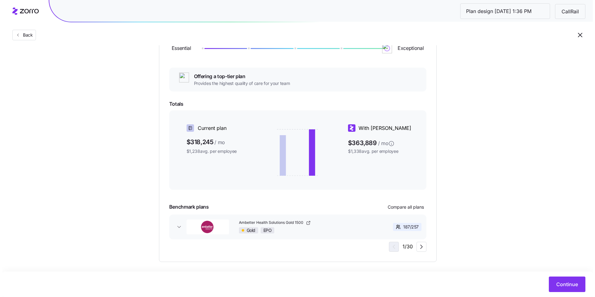
scroll to position [97, 0]
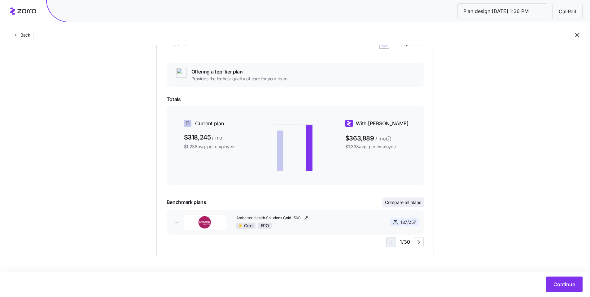
click at [395, 206] on button "Compare all plans" at bounding box center [403, 202] width 41 height 10
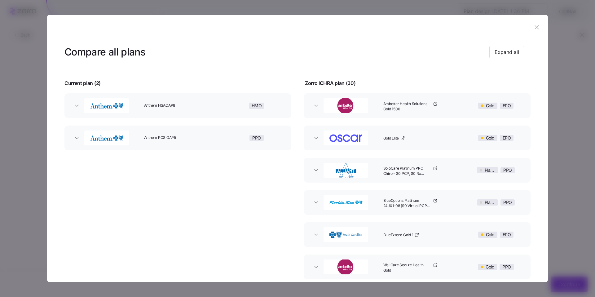
click at [210, 117] on button "Anthem HSAOAP8 HMO" at bounding box center [177, 105] width 227 height 25
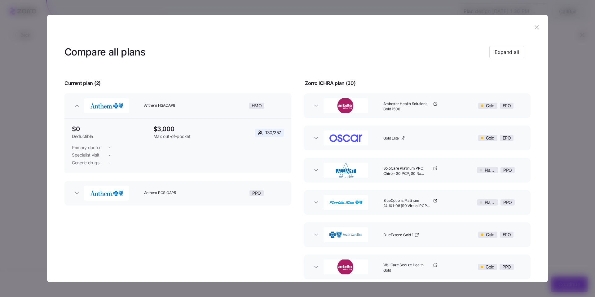
click at [191, 184] on button "Anthem POS OAP5 PPO" at bounding box center [177, 193] width 227 height 25
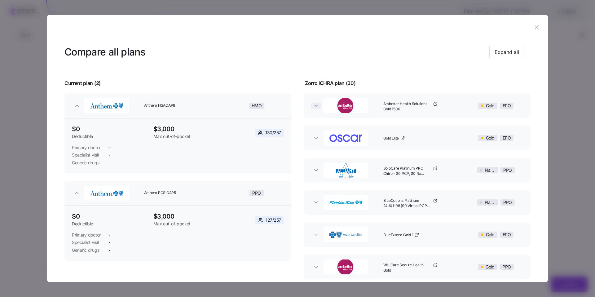
click at [314, 105] on icon "button" at bounding box center [315, 106] width 3 height 2
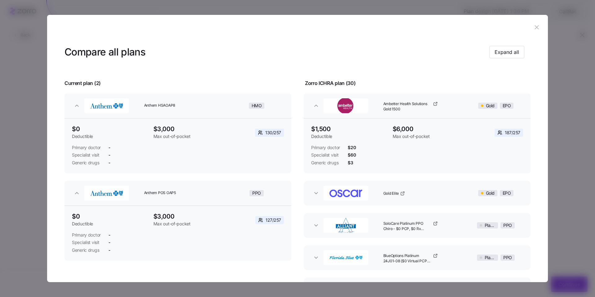
scroll to position [45, 0]
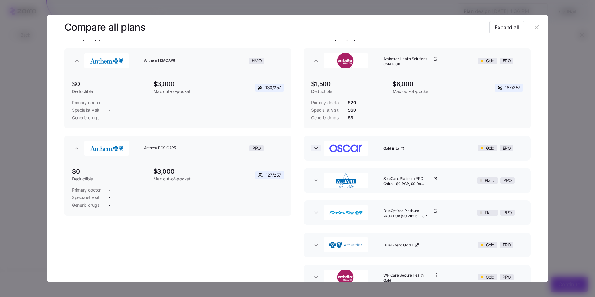
click at [313, 151] on icon "button" at bounding box center [316, 148] width 6 height 6
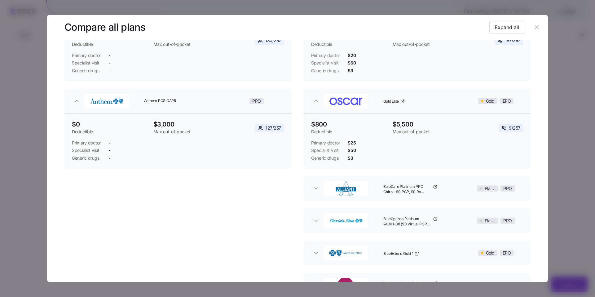
scroll to position [93, 0]
click at [316, 187] on icon "button" at bounding box center [316, 187] width 6 height 6
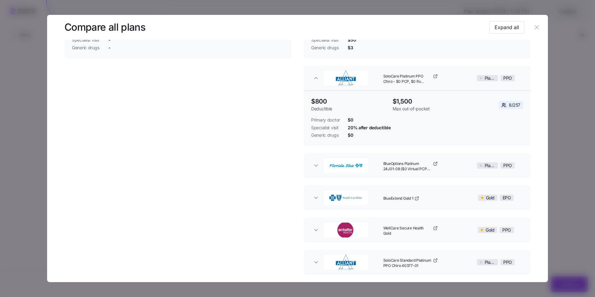
scroll to position [204, 0]
click at [316, 164] on icon "button" at bounding box center [316, 164] width 6 height 6
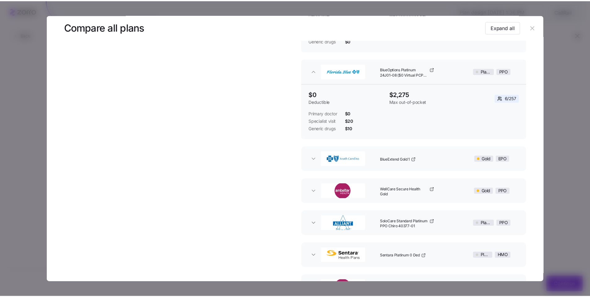
scroll to position [303, 0]
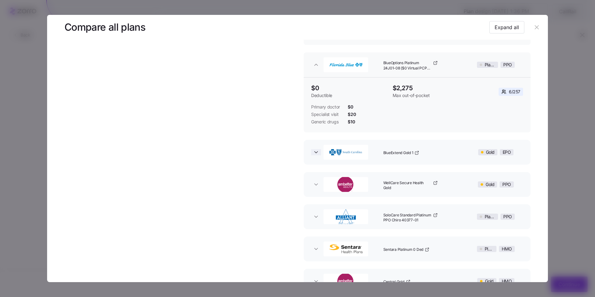
click at [317, 155] on icon "button" at bounding box center [316, 152] width 6 height 6
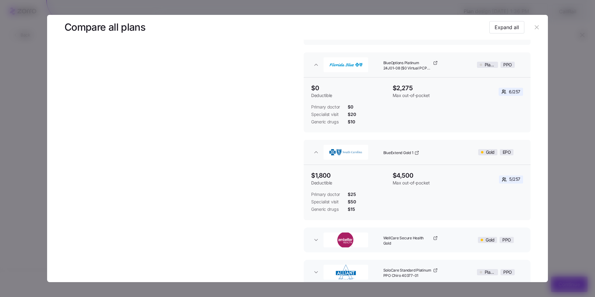
click at [536, 29] on icon "button" at bounding box center [536, 27] width 7 height 7
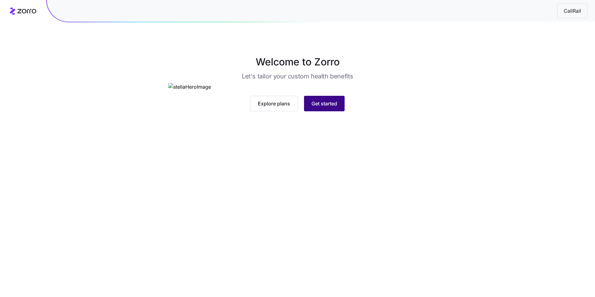
click at [335, 107] on span "Get started" at bounding box center [324, 103] width 26 height 7
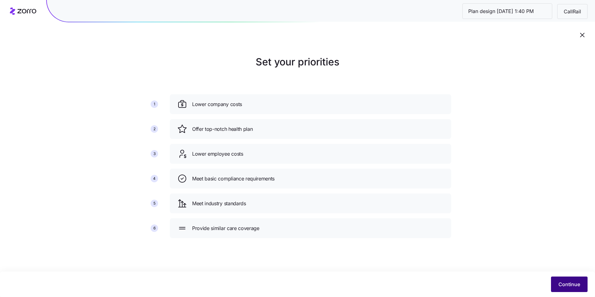
click at [564, 284] on span "Continue" at bounding box center [569, 283] width 22 height 7
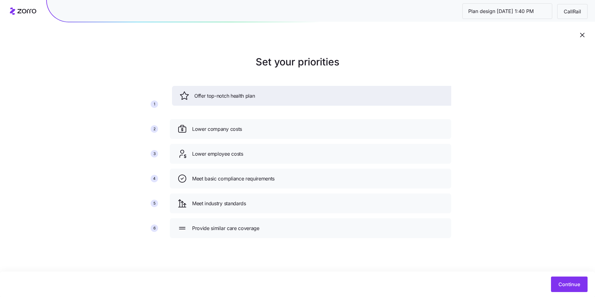
drag, startPoint x: 236, startPoint y: 134, endPoint x: 237, endPoint y: 96, distance: 37.5
click at [237, 97] on div "Offer top-notch health plan" at bounding box center [312, 96] width 281 height 20
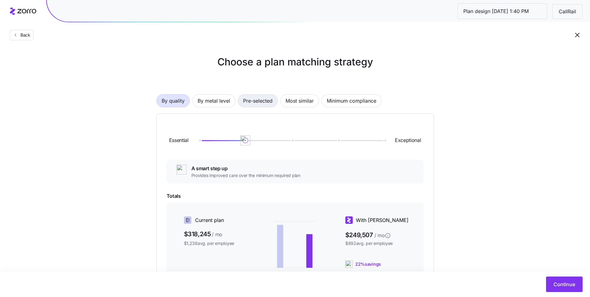
click at [255, 104] on span "Pre-selected" at bounding box center [257, 101] width 29 height 12
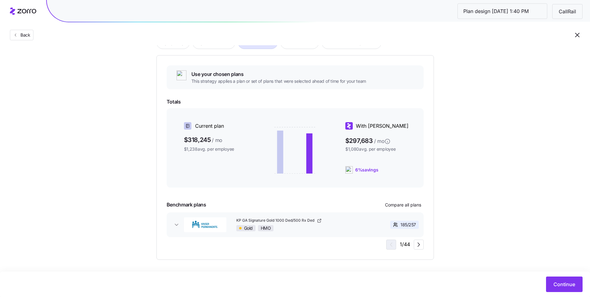
scroll to position [61, 0]
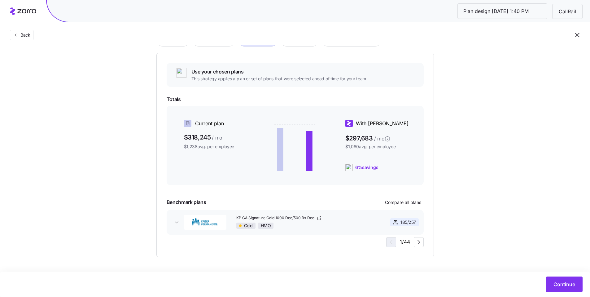
click at [373, 218] on div "185 / 257" at bounding box center [394, 222] width 47 height 8
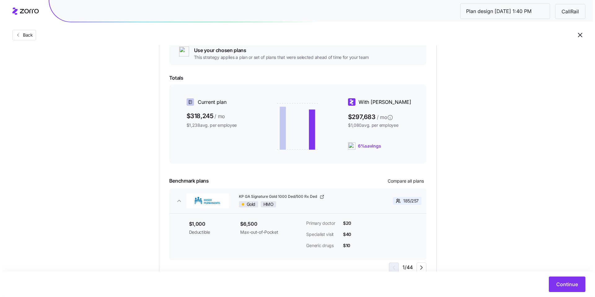
scroll to position [108, 0]
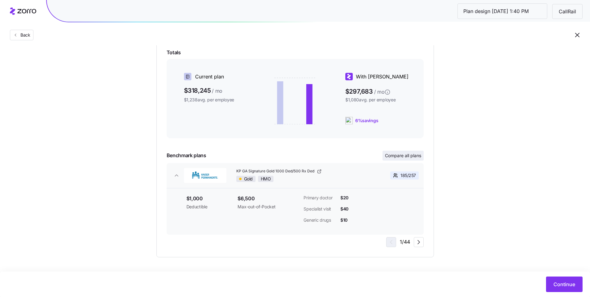
click at [399, 155] on span "Compare all plans" at bounding box center [403, 155] width 36 height 6
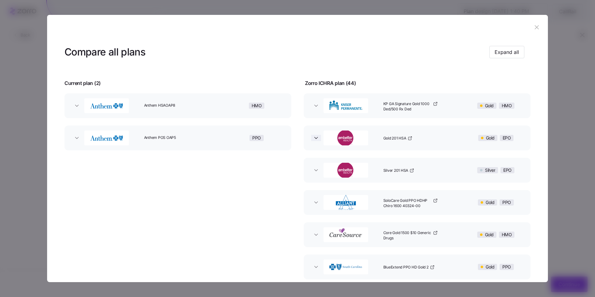
click at [318, 139] on span "button" at bounding box center [316, 138] width 10 height 6
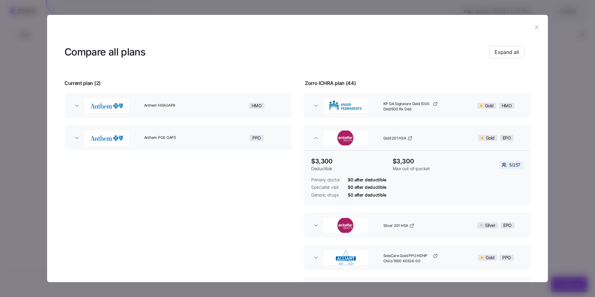
scroll to position [51, 0]
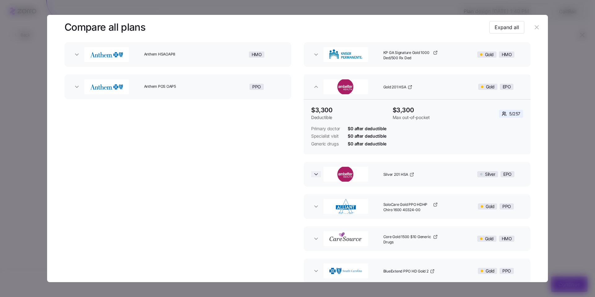
click at [317, 174] on icon "button" at bounding box center [316, 174] width 6 height 6
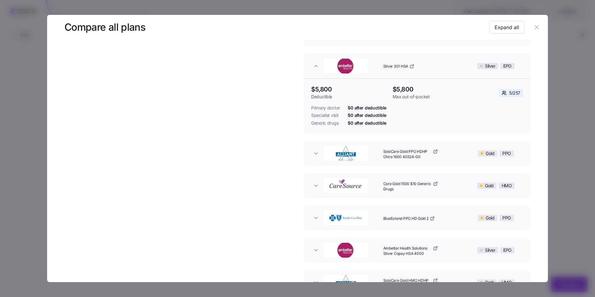
scroll to position [160, 0]
click at [319, 156] on button "SoloCare Gold PPO HDHP Chiro 1600 40324-00 Gold PPO" at bounding box center [417, 152] width 227 height 25
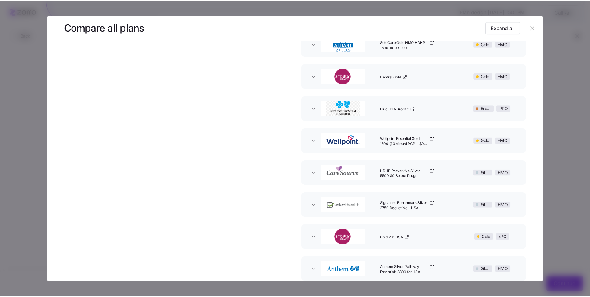
scroll to position [480, 0]
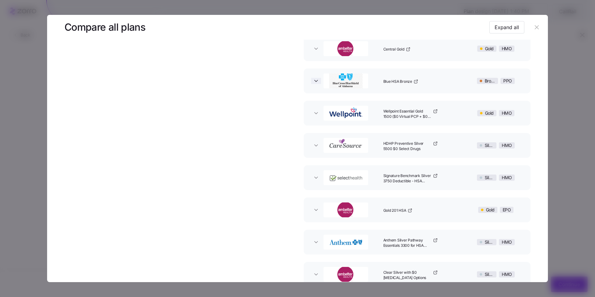
click at [315, 82] on icon "button" at bounding box center [316, 81] width 6 height 6
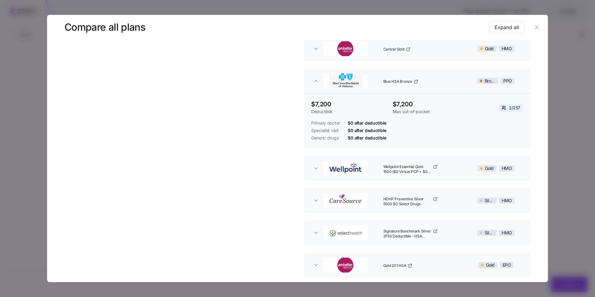
click at [533, 24] on icon "button" at bounding box center [536, 27] width 7 height 7
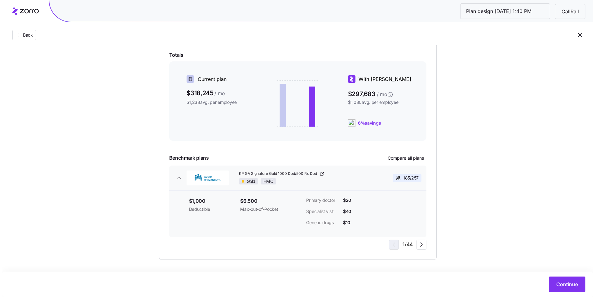
scroll to position [108, 0]
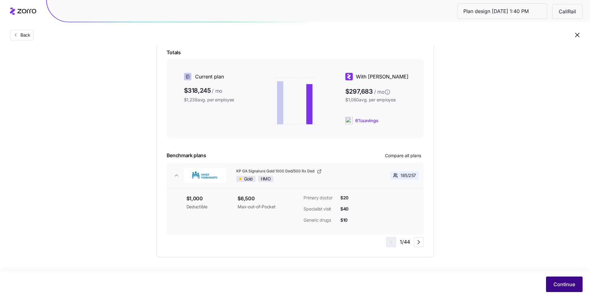
click at [564, 284] on span "Continue" at bounding box center [565, 283] width 22 height 7
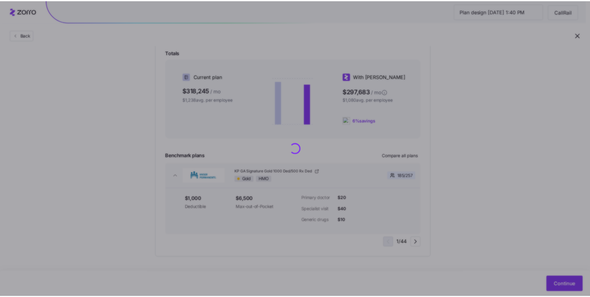
scroll to position [0, 0]
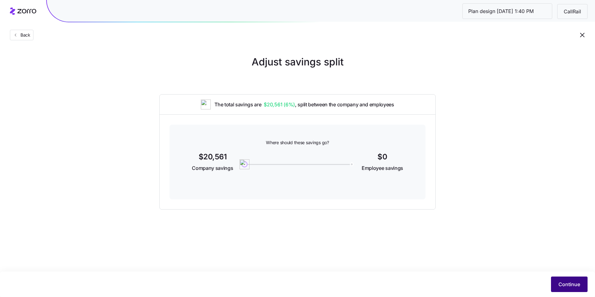
click at [561, 282] on span "Continue" at bounding box center [569, 283] width 22 height 7
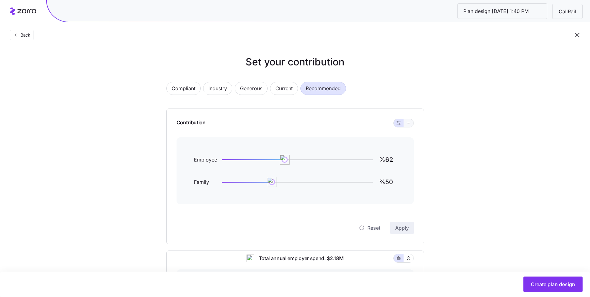
click at [410, 123] on icon "button" at bounding box center [409, 122] width 4 height 7
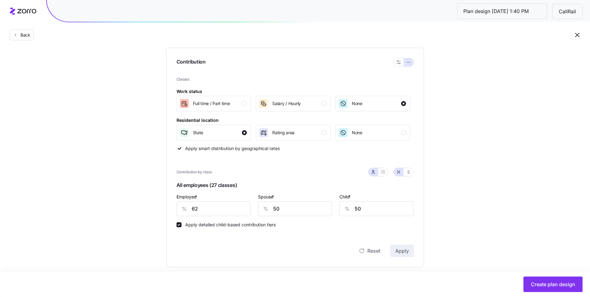
scroll to position [125, 0]
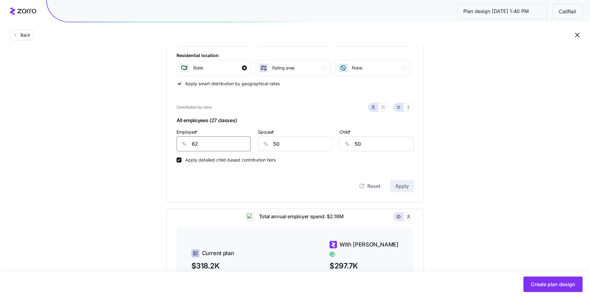
drag, startPoint x: 214, startPoint y: 147, endPoint x: 174, endPoint y: 141, distance: 40.1
click at [179, 143] on div "% 62" at bounding box center [214, 143] width 74 height 15
type input "95"
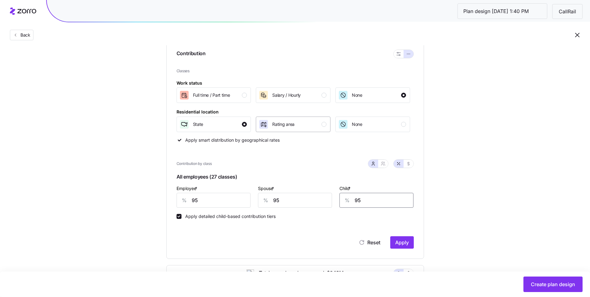
type input "95"
click at [324, 124] on div "button" at bounding box center [324, 124] width 5 height 5
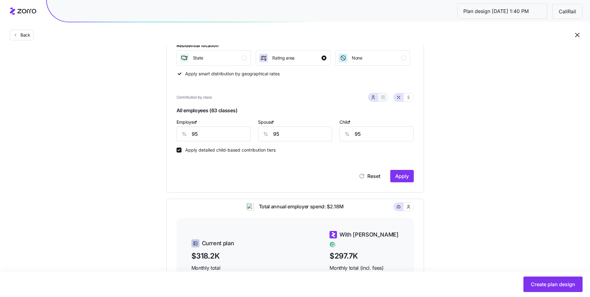
scroll to position [202, 0]
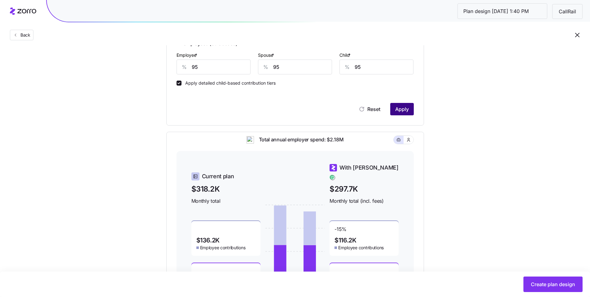
click at [407, 108] on span "Apply" at bounding box center [402, 108] width 14 height 7
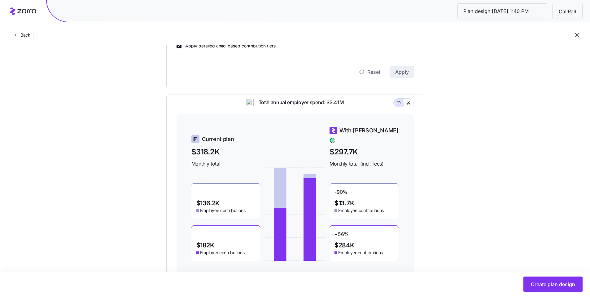
scroll to position [103, 0]
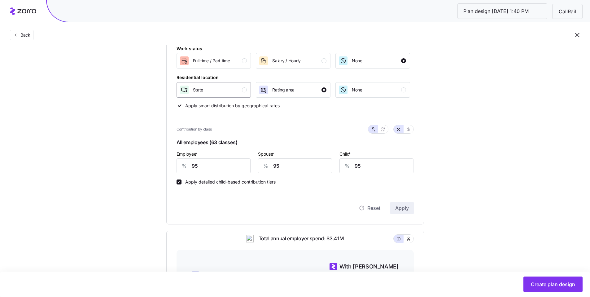
click at [246, 91] on div "button" at bounding box center [244, 89] width 5 height 5
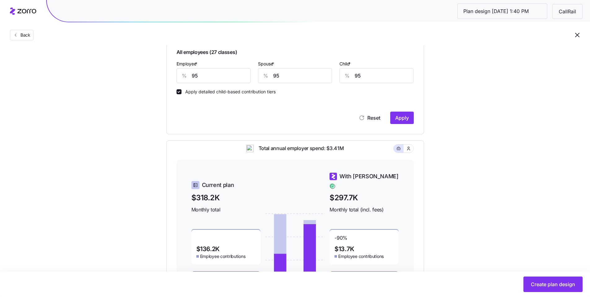
scroll to position [238, 0]
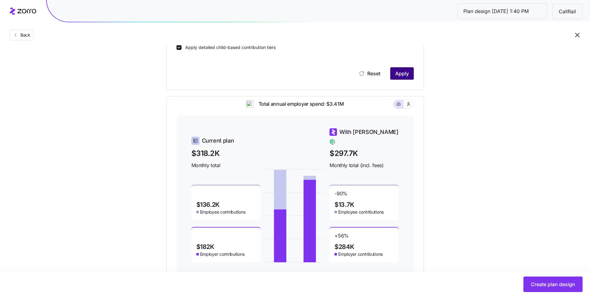
click at [408, 75] on span "Apply" at bounding box center [402, 73] width 14 height 7
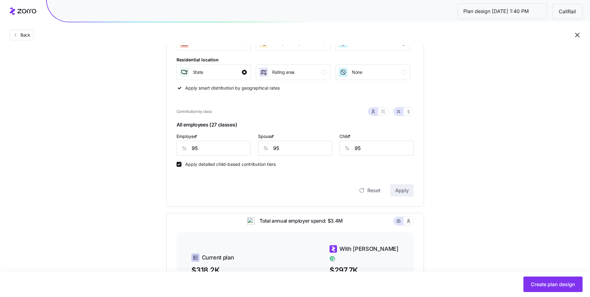
scroll to position [52, 0]
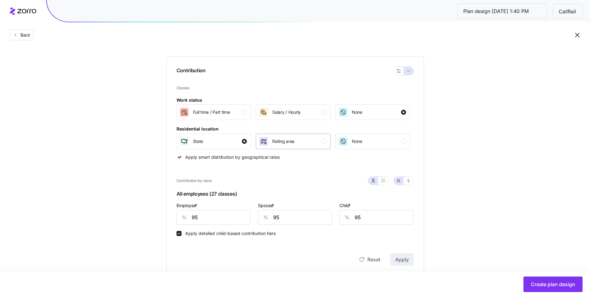
click at [324, 140] on div "button" at bounding box center [324, 141] width 5 height 5
click at [246, 143] on div "button" at bounding box center [244, 141] width 5 height 5
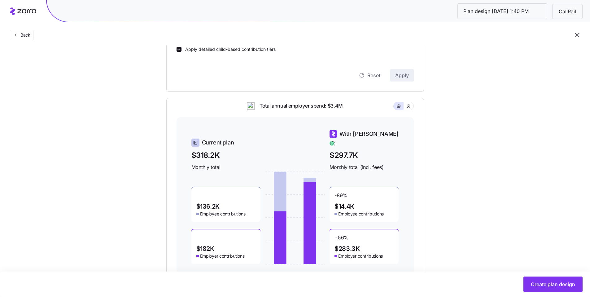
scroll to position [259, 0]
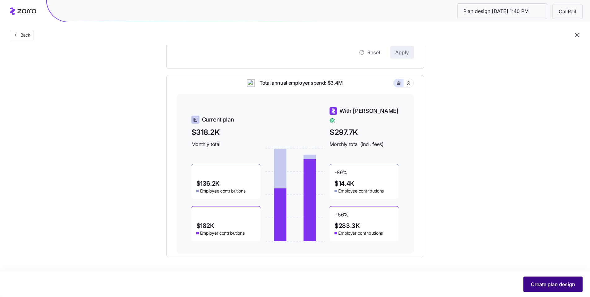
click at [561, 281] on span "Create plan design" at bounding box center [553, 283] width 44 height 7
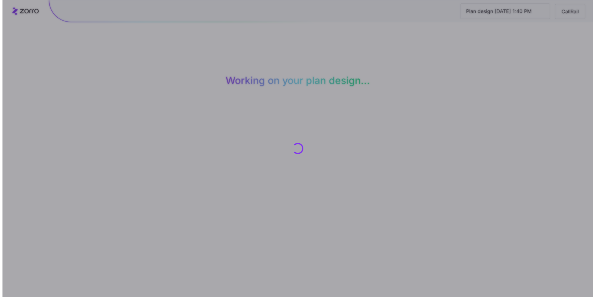
scroll to position [0, 0]
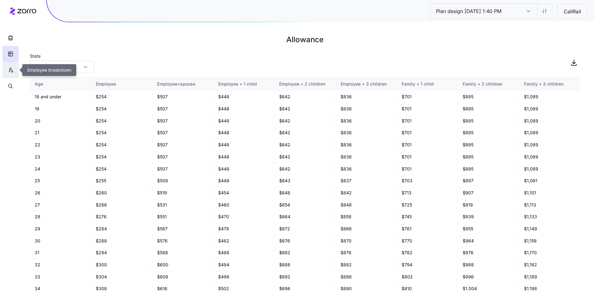
click at [11, 70] on icon "button" at bounding box center [11, 70] width 6 height 6
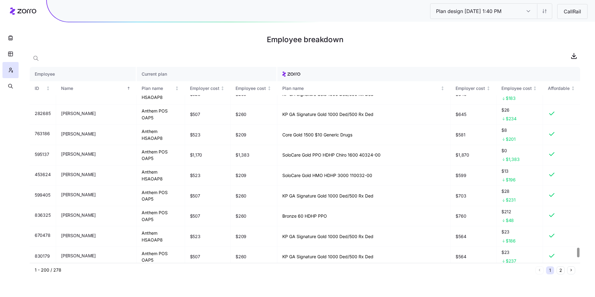
scroll to position [3813, 0]
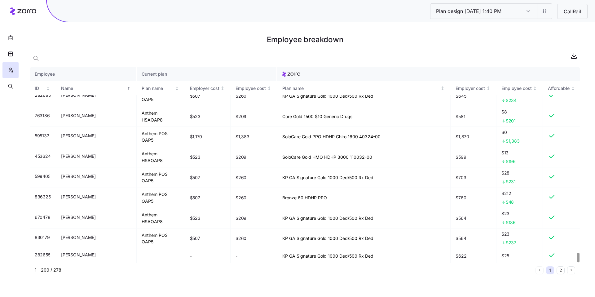
click at [564, 271] on button "2" at bounding box center [560, 270] width 8 height 8
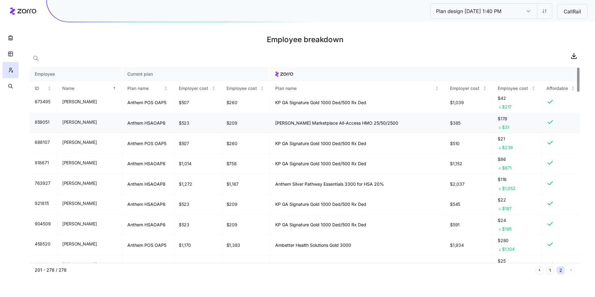
scroll to position [0, 0]
